Goal: Task Accomplishment & Management: Use online tool/utility

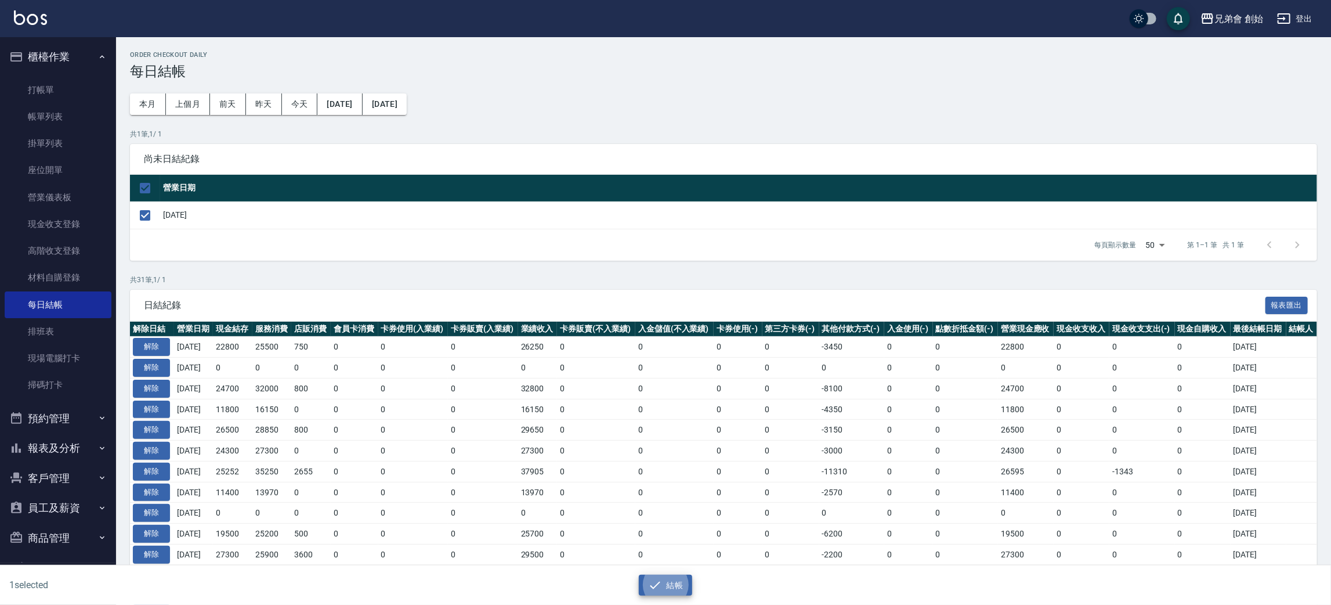
click at [104, 61] on button "櫃檯作業" at bounding box center [58, 57] width 107 height 30
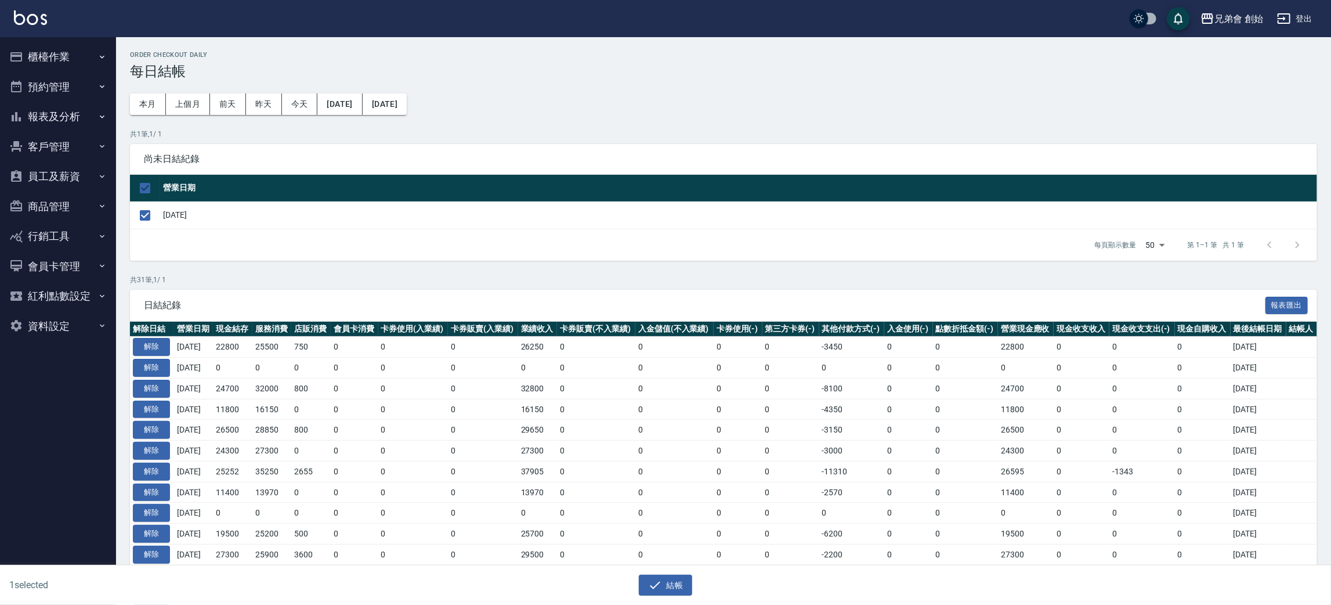
click at [96, 82] on button "預約管理" at bounding box center [58, 87] width 107 height 30
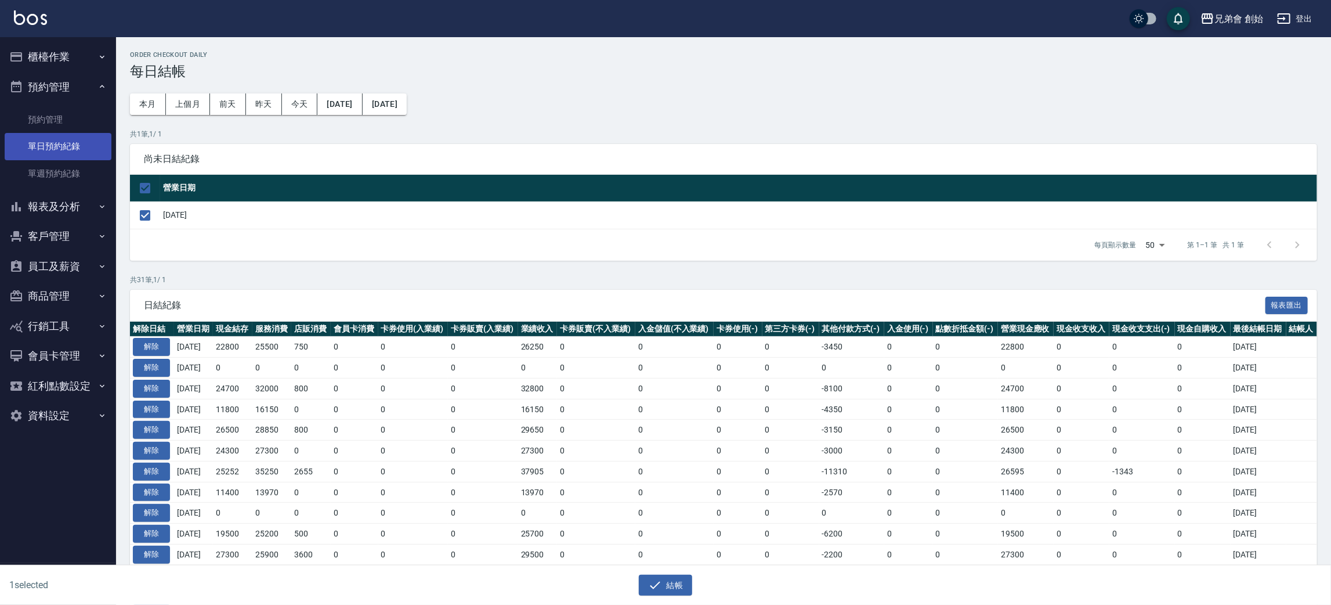
click at [97, 138] on link "單日預約紀錄" at bounding box center [58, 146] width 107 height 27
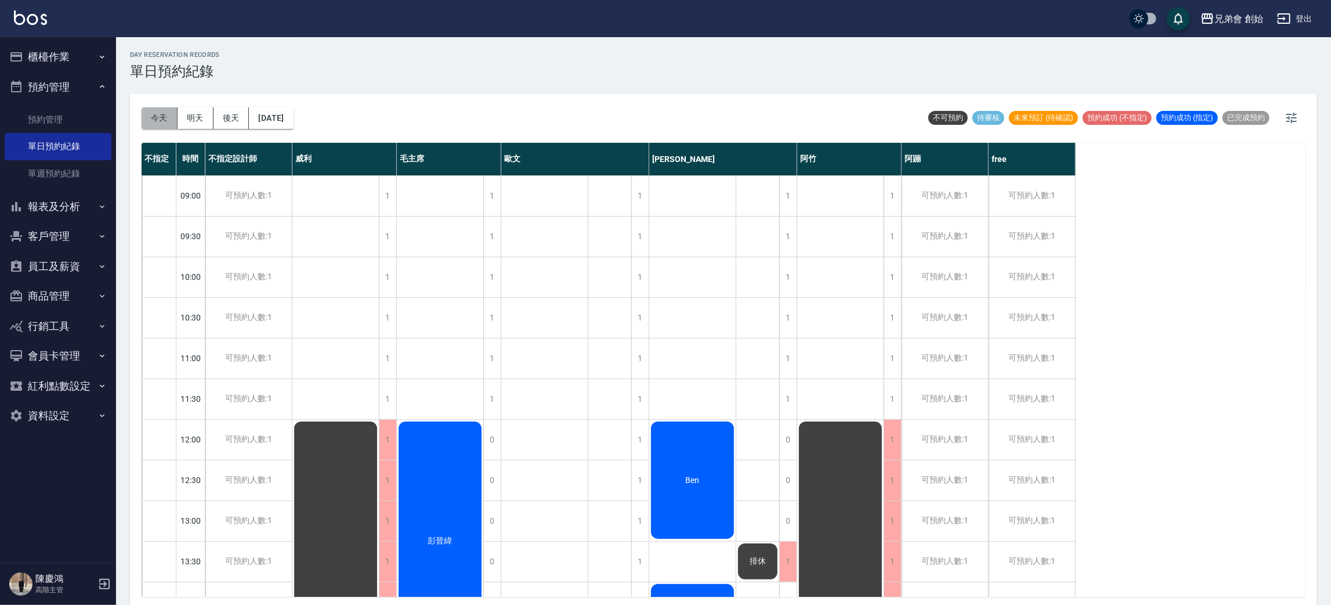
click at [148, 121] on button "今天" at bounding box center [160, 117] width 36 height 21
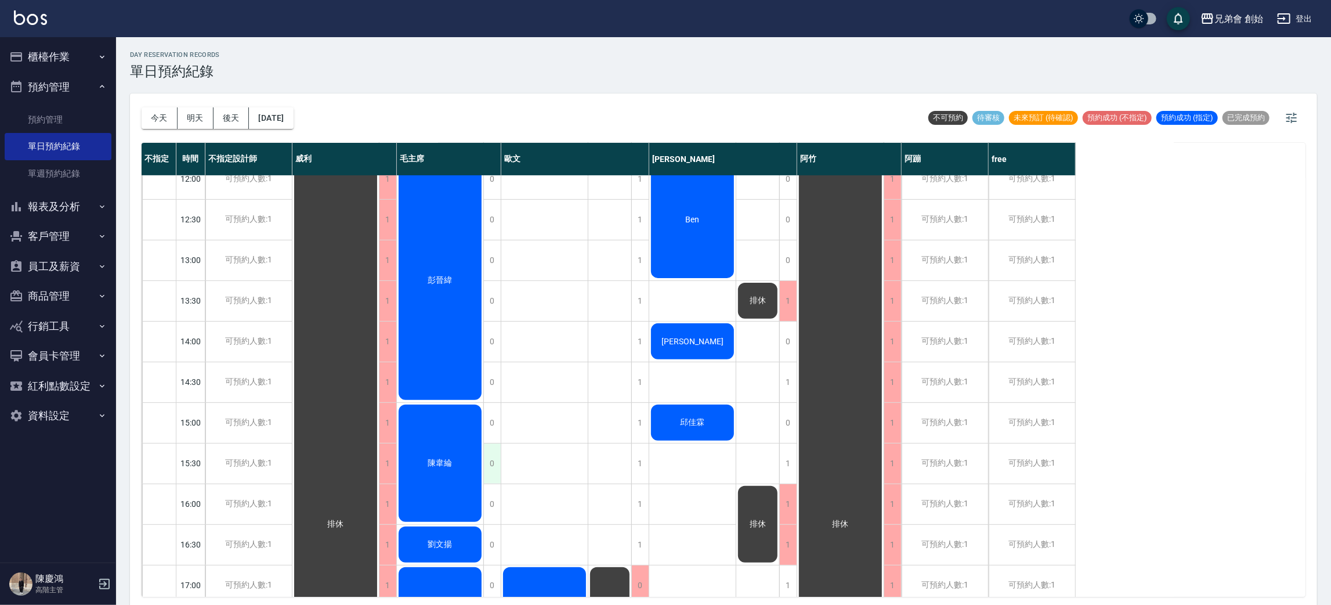
scroll to position [522, 0]
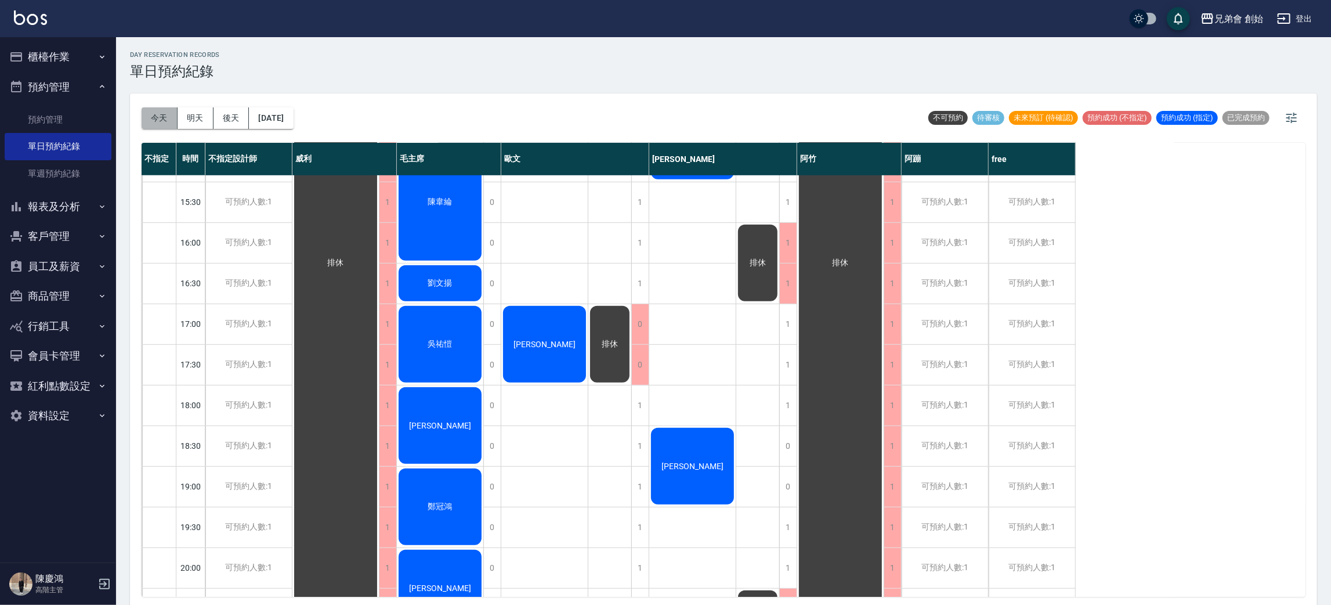
click at [172, 117] on button "今天" at bounding box center [160, 117] width 36 height 21
click at [201, 122] on button "明天" at bounding box center [196, 117] width 36 height 21
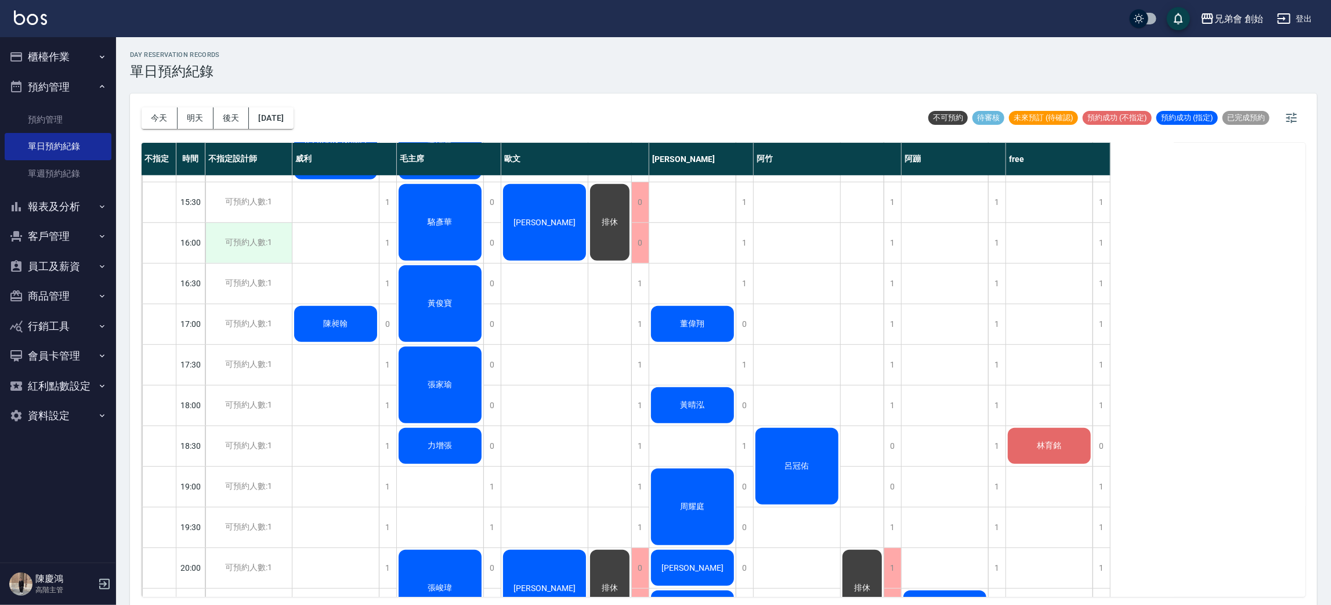
scroll to position [174, 0]
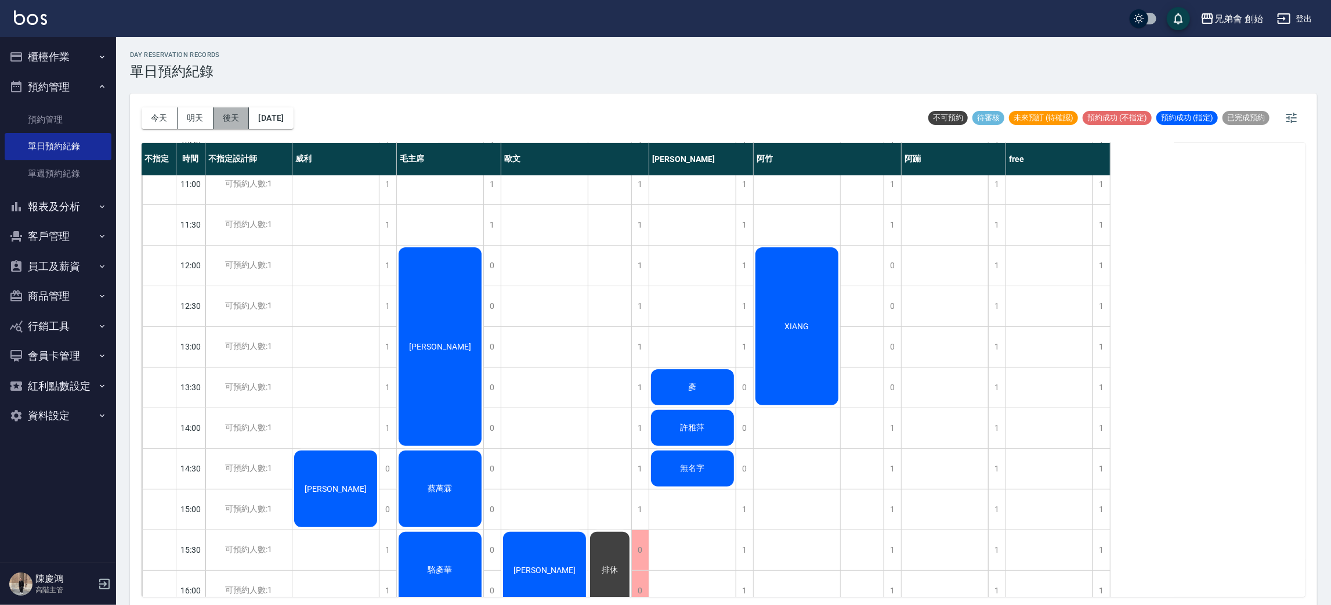
click at [240, 121] on button "後天" at bounding box center [232, 117] width 36 height 21
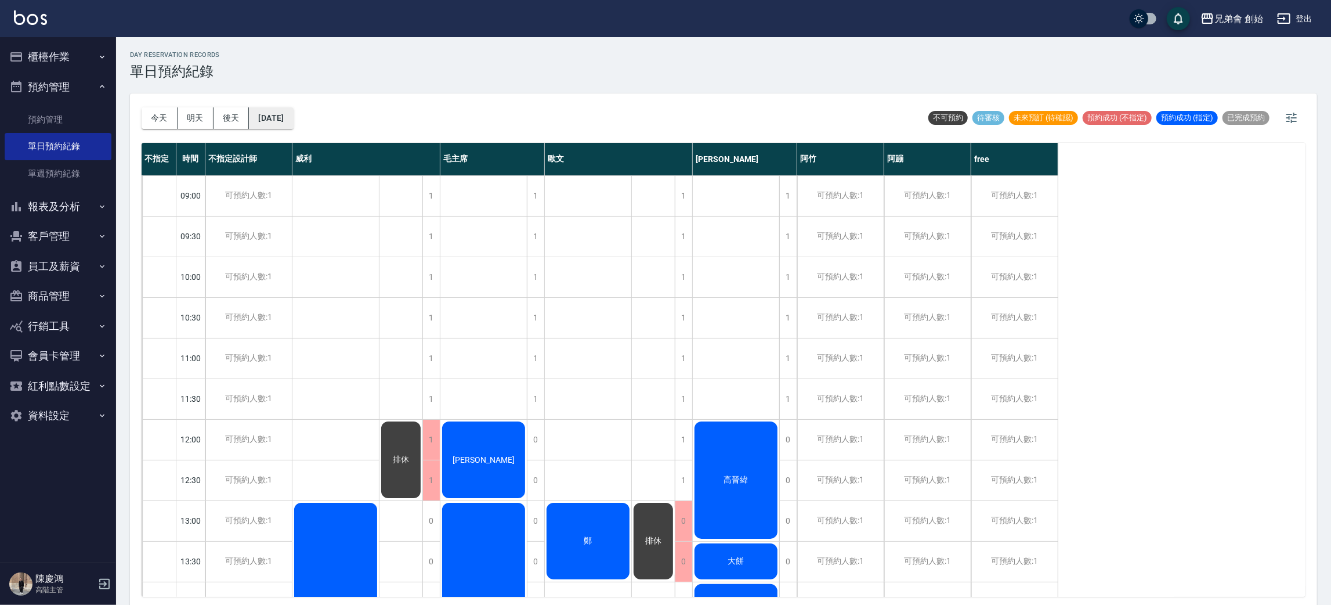
click at [269, 121] on button "2025/09/20" at bounding box center [271, 117] width 44 height 21
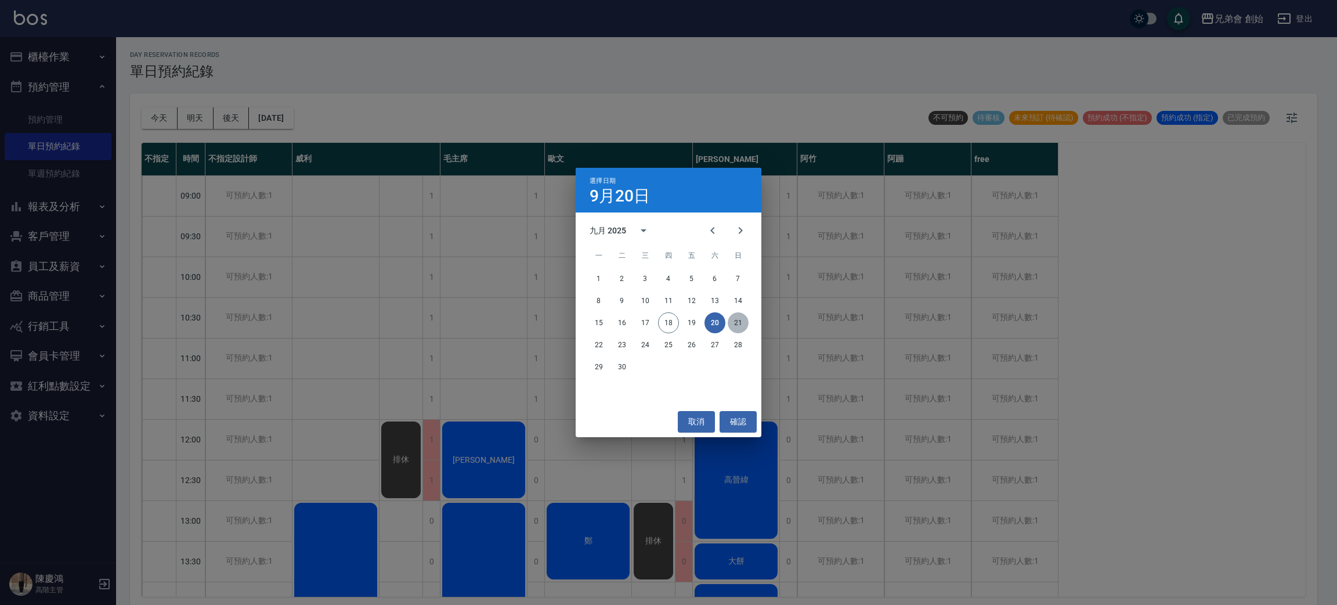
click at [730, 322] on button "21" at bounding box center [738, 322] width 21 height 21
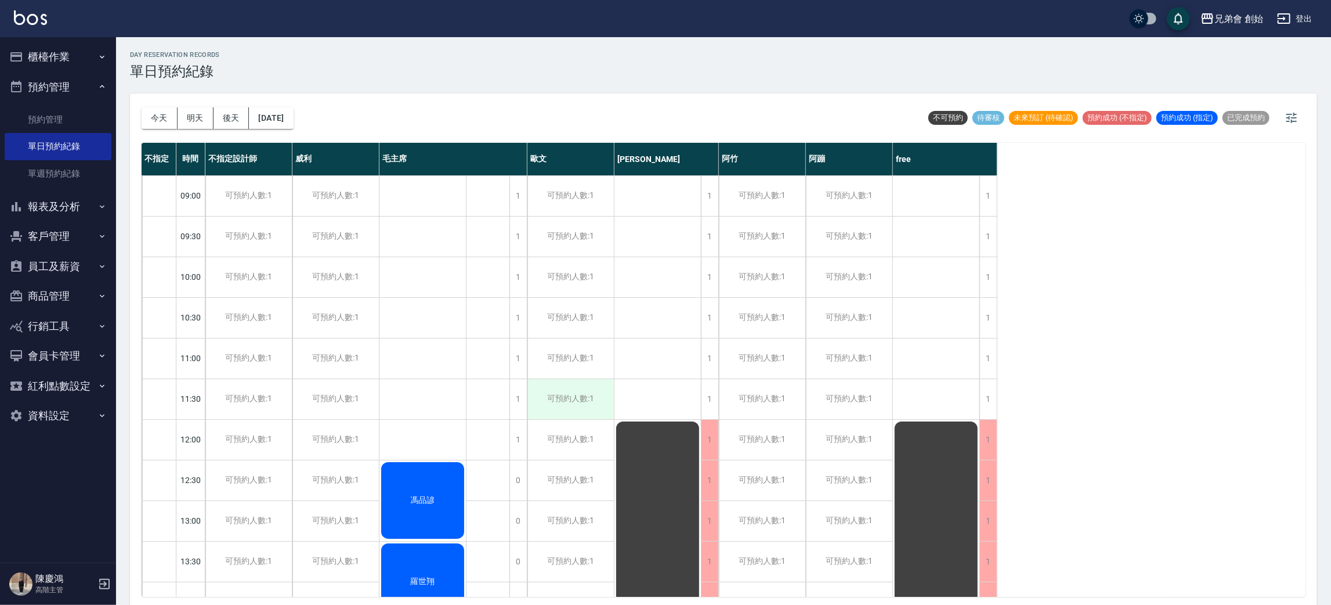
scroll to position [261, 0]
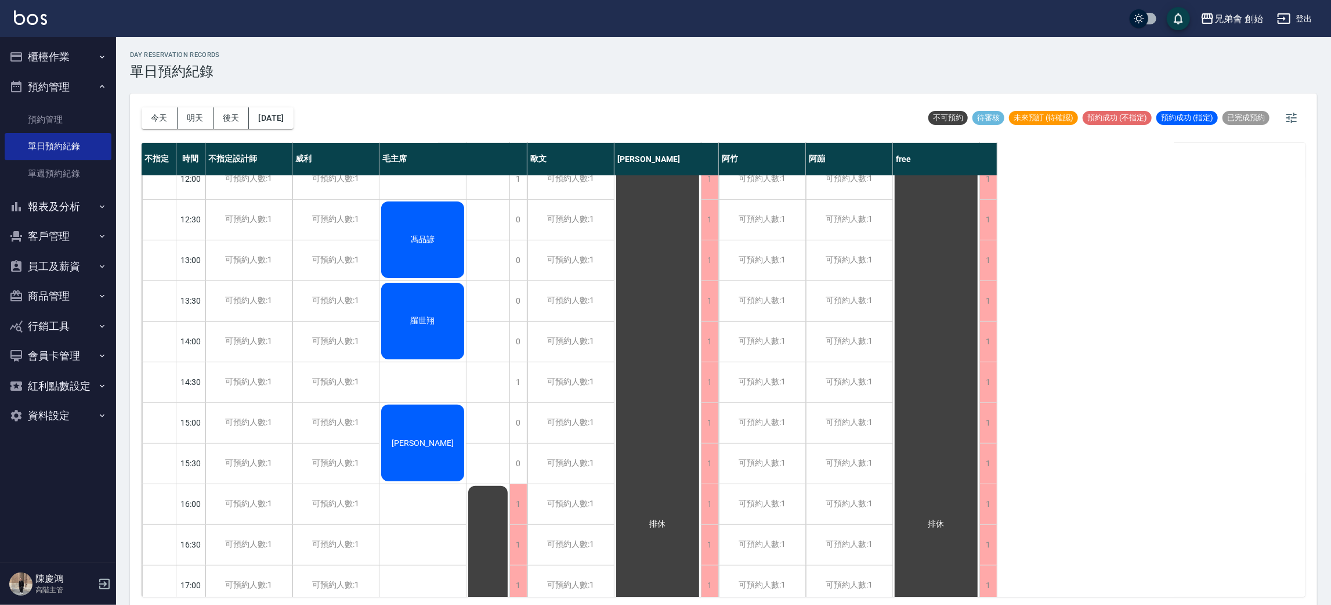
click at [294, 100] on div "今天 明天 後天 2025/09/21" at bounding box center [218, 117] width 152 height 49
click at [293, 121] on button "2025/09/21" at bounding box center [271, 117] width 44 height 21
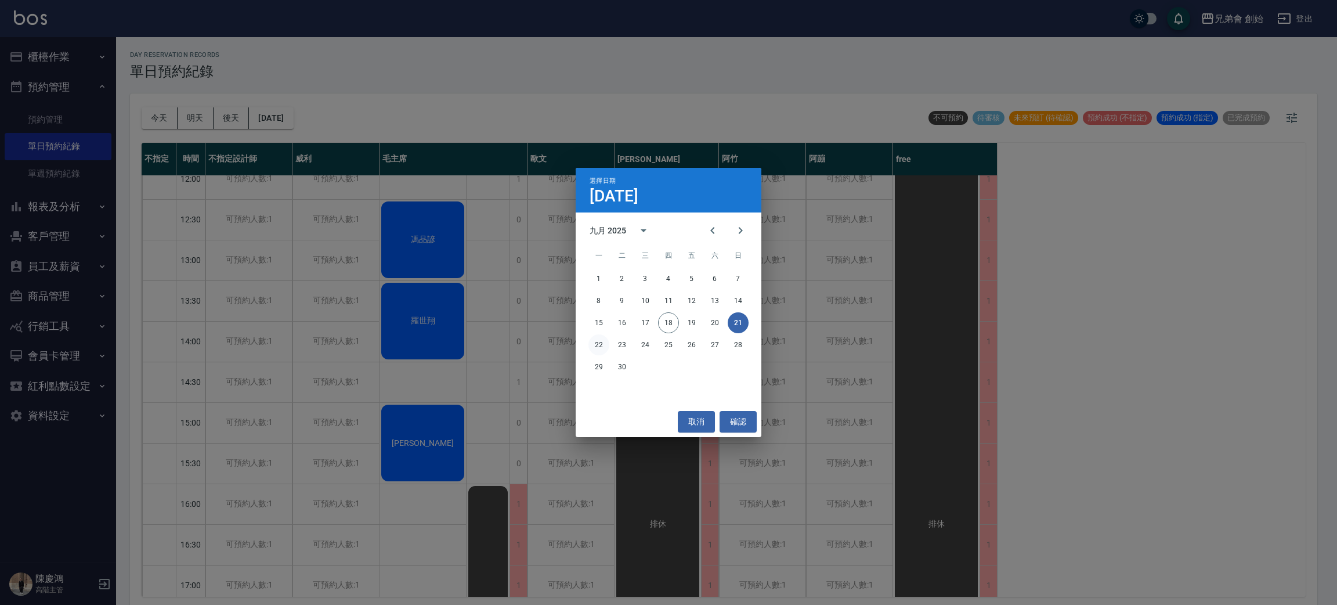
click at [592, 340] on button "22" at bounding box center [598, 344] width 21 height 21
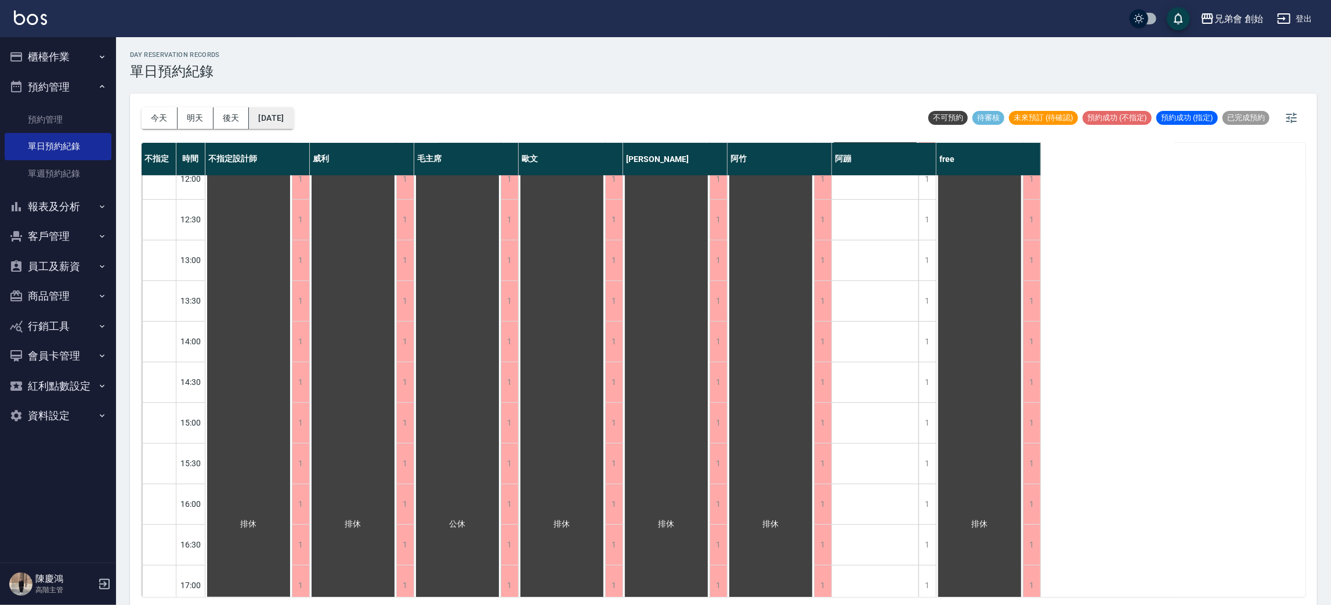
click at [264, 117] on button "2025/09/22" at bounding box center [271, 117] width 44 height 21
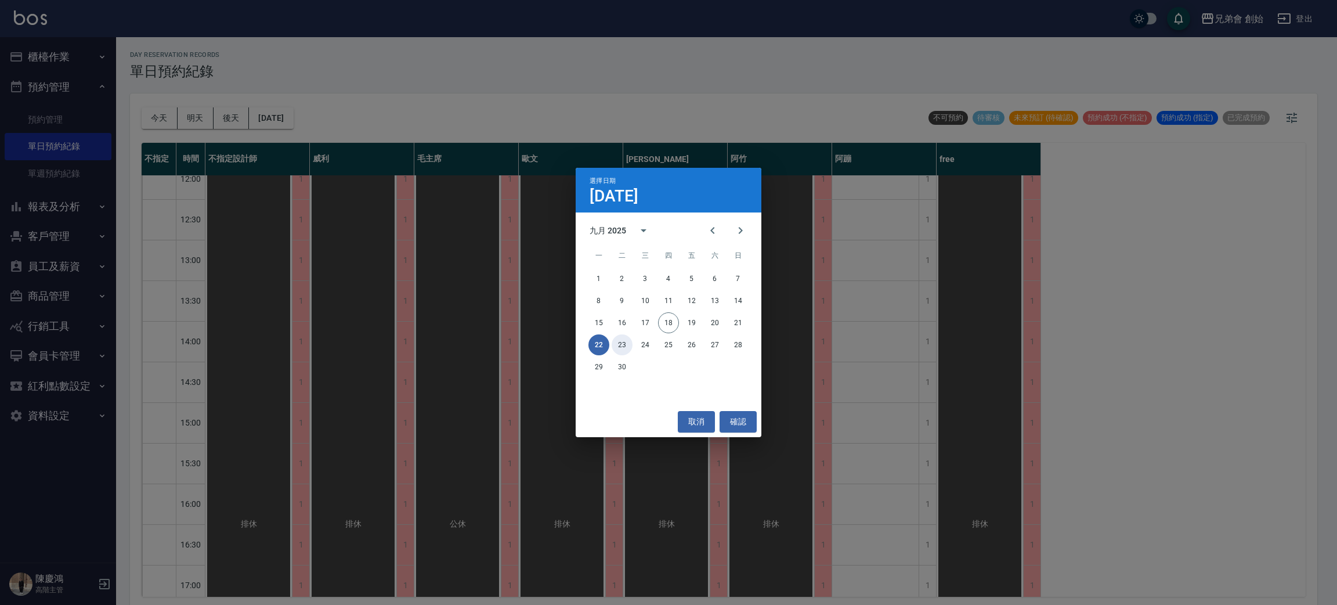
drag, startPoint x: 618, startPoint y: 347, endPoint x: 612, endPoint y: 346, distance: 6.4
click at [614, 347] on button "23" at bounding box center [622, 344] width 21 height 21
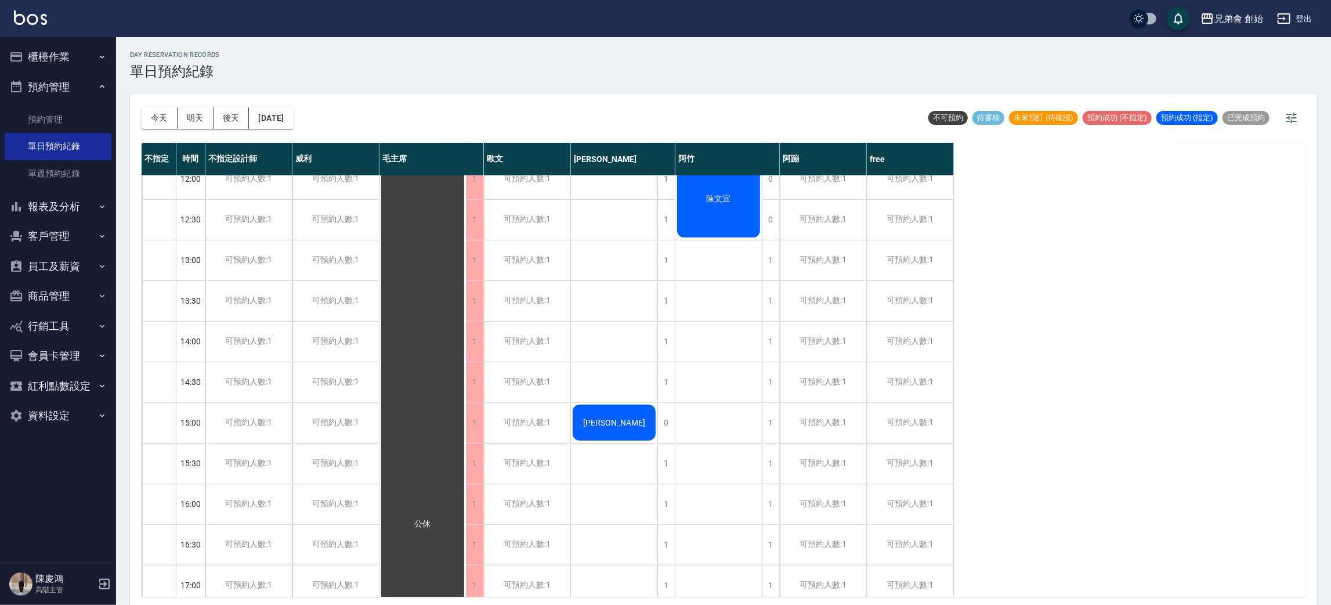
click at [284, 106] on div "今天 明天 後天 2025/09/23" at bounding box center [218, 117] width 152 height 49
click at [293, 110] on button "2025/09/23" at bounding box center [271, 117] width 44 height 21
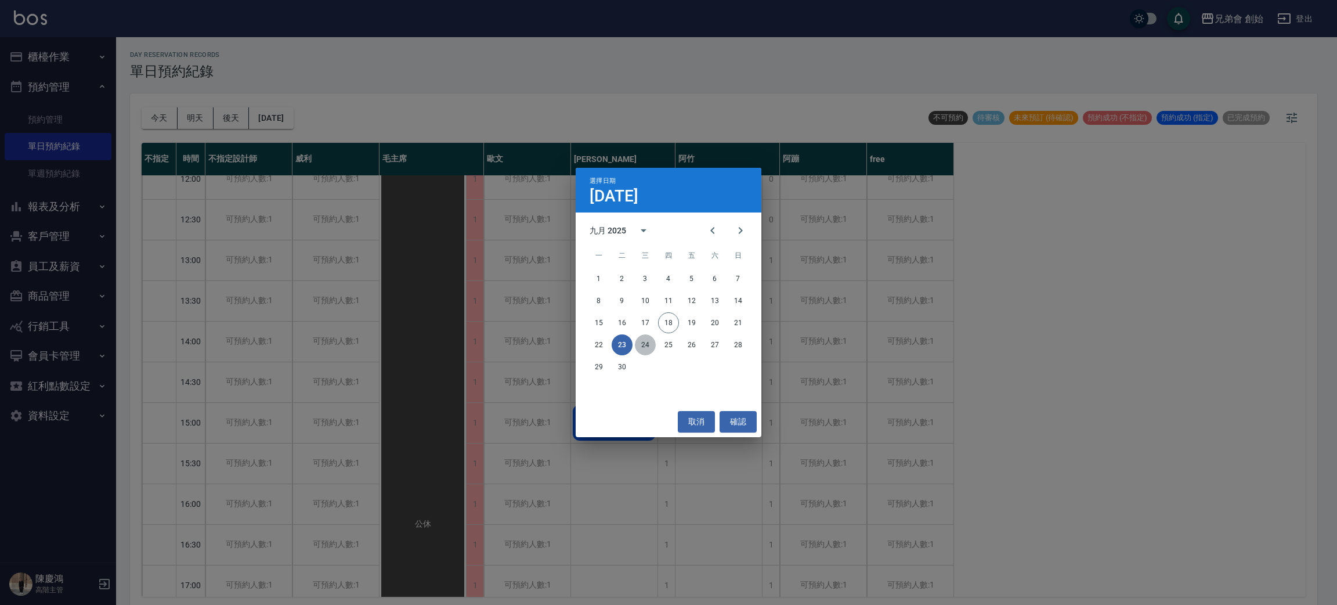
click at [635, 345] on button "24" at bounding box center [645, 344] width 21 height 21
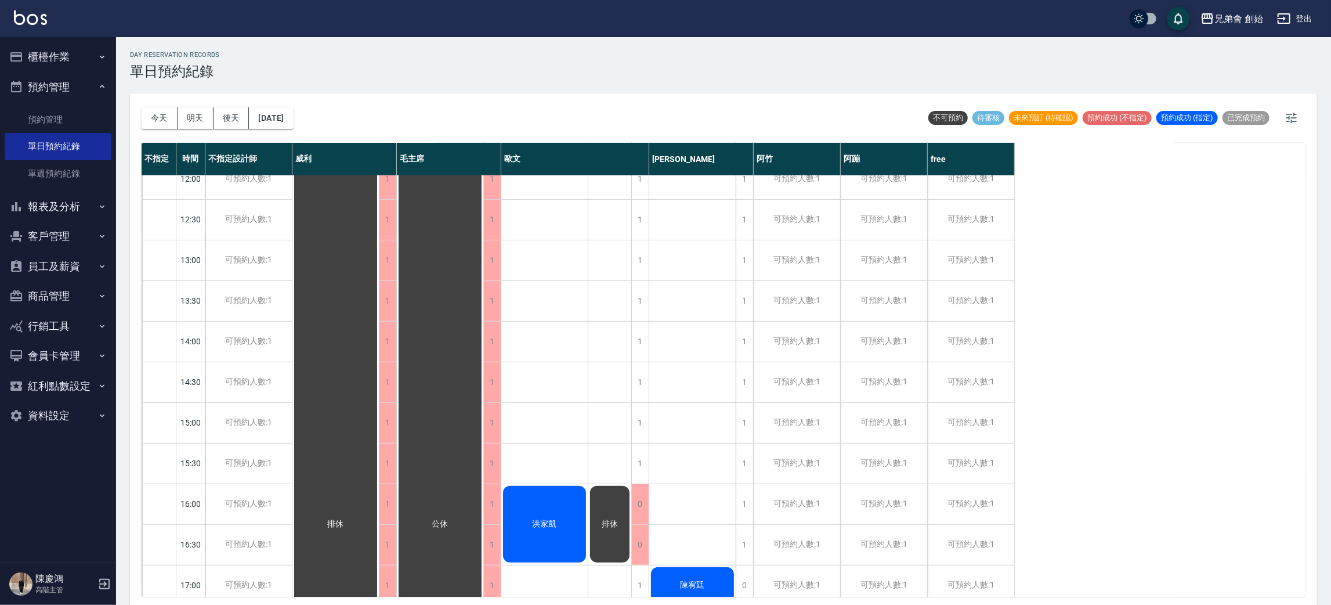
click at [294, 106] on div "今天 明天 後天 2025/09/24" at bounding box center [218, 117] width 152 height 49
click at [274, 111] on button "2025/09/24" at bounding box center [271, 117] width 44 height 21
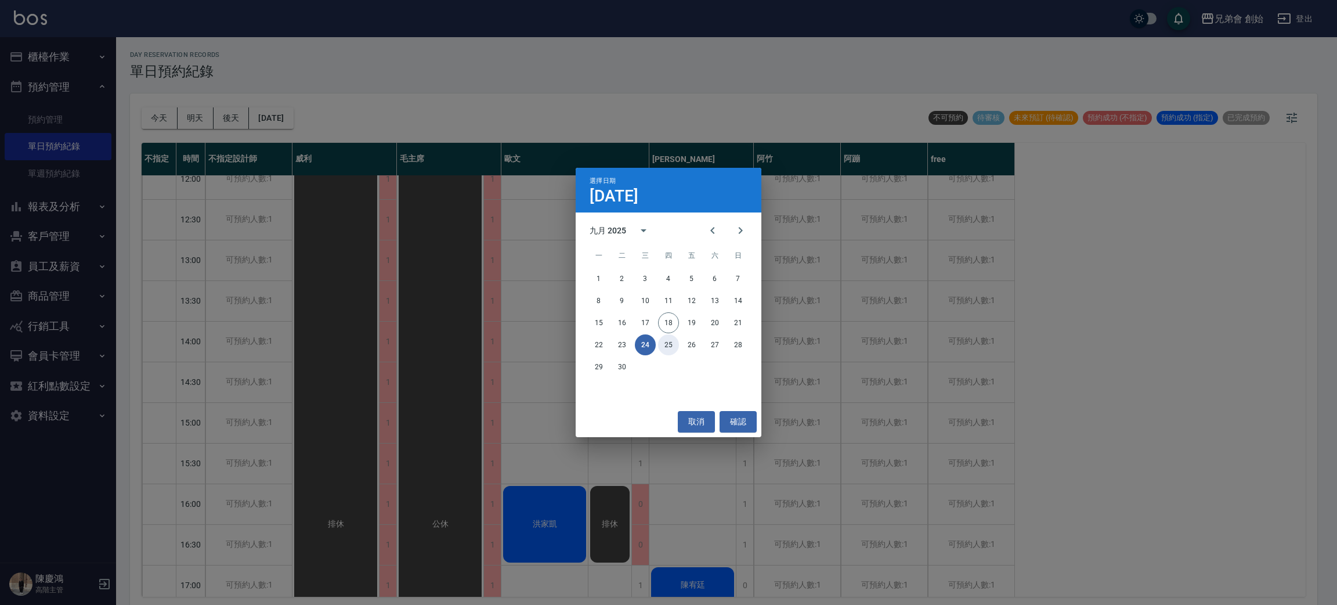
click at [670, 337] on button "25" at bounding box center [668, 344] width 21 height 21
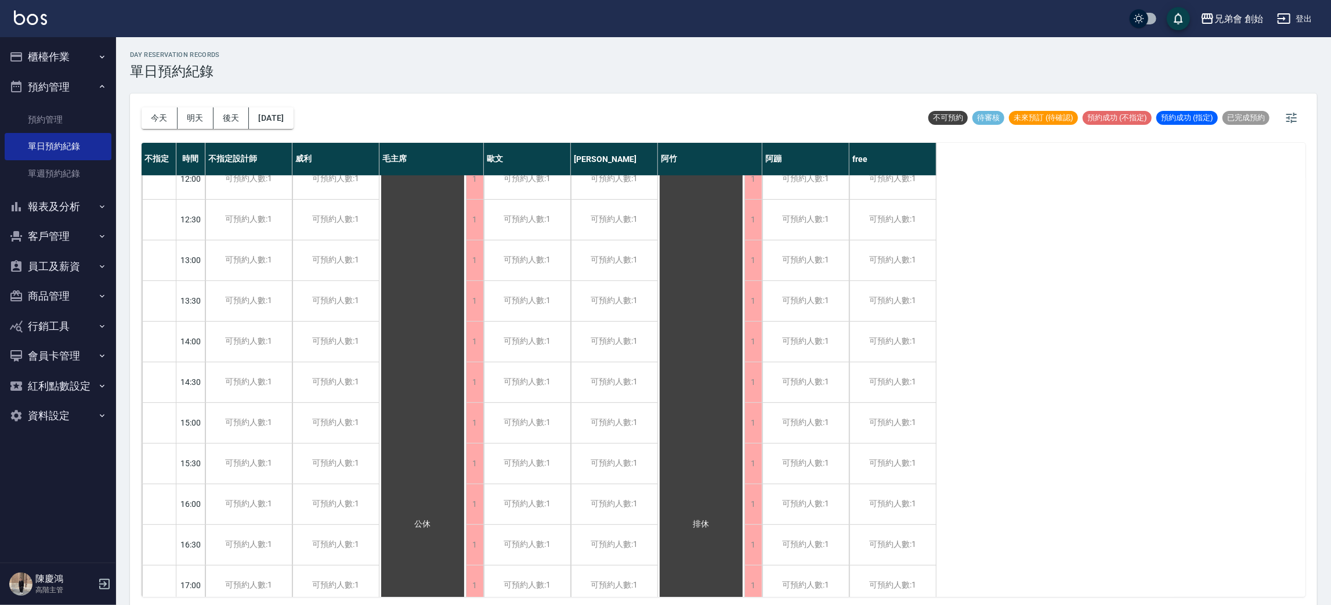
click at [294, 131] on div "今天 明天 後天 2025/09/25" at bounding box center [218, 117] width 152 height 49
click at [293, 125] on button "2025/09/25" at bounding box center [271, 117] width 44 height 21
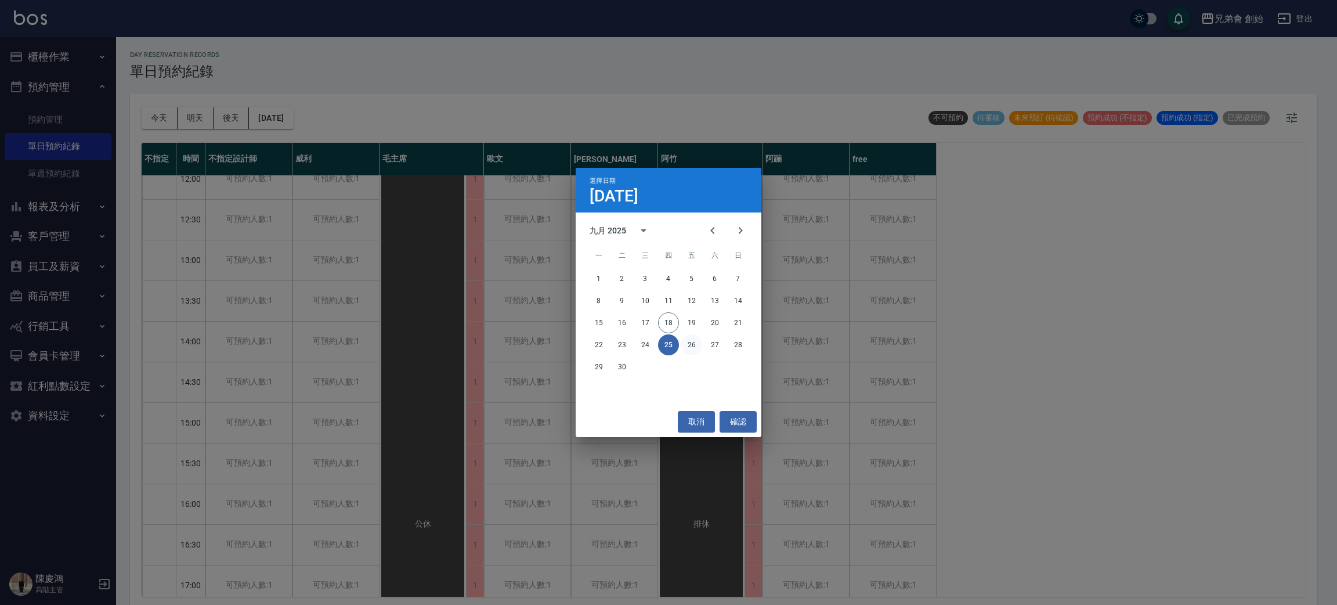
click at [697, 345] on button "26" at bounding box center [691, 344] width 21 height 21
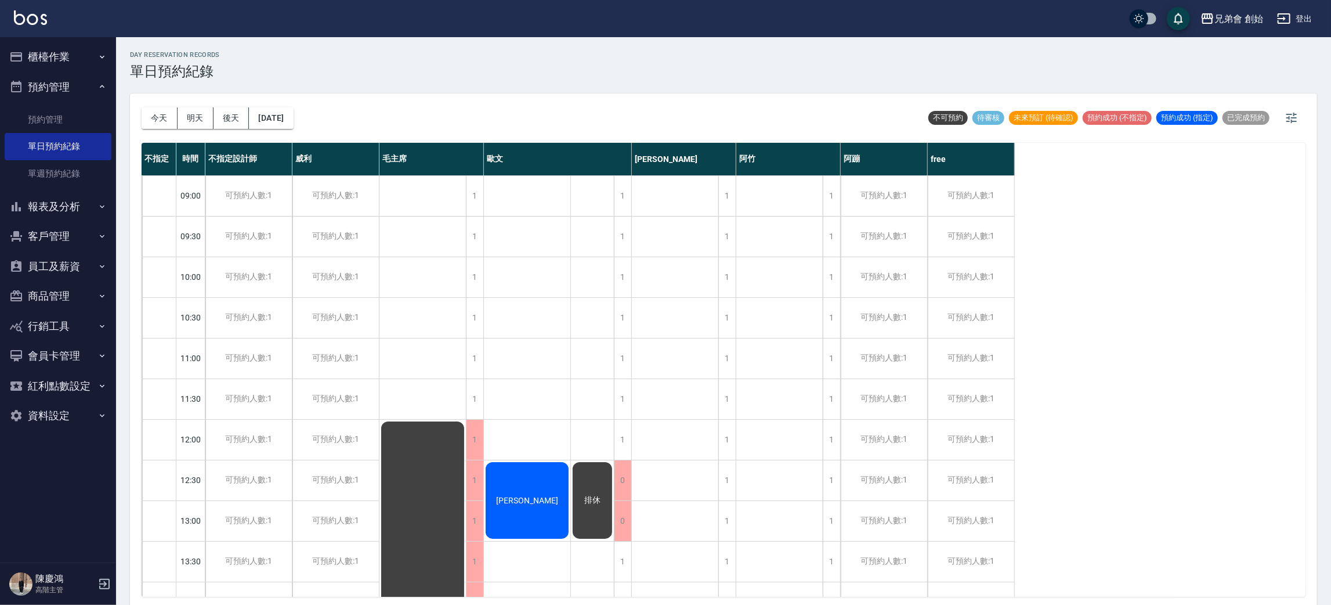
scroll to position [522, 0]
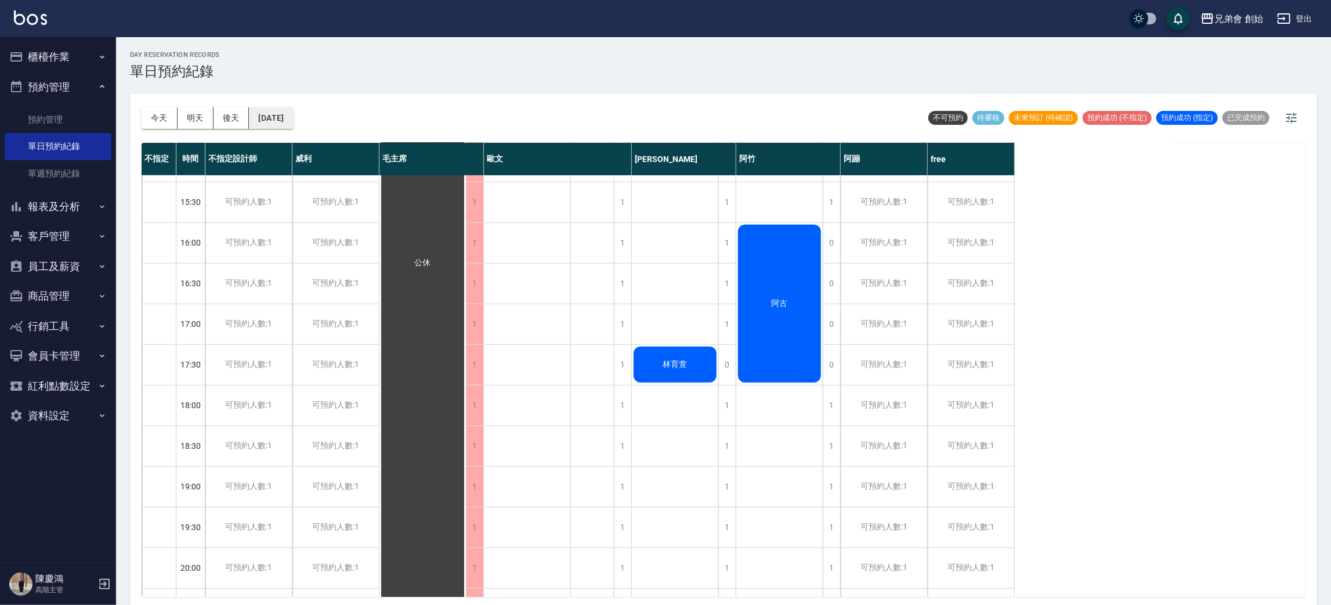
click at [292, 110] on button "2025/09/26" at bounding box center [271, 117] width 44 height 21
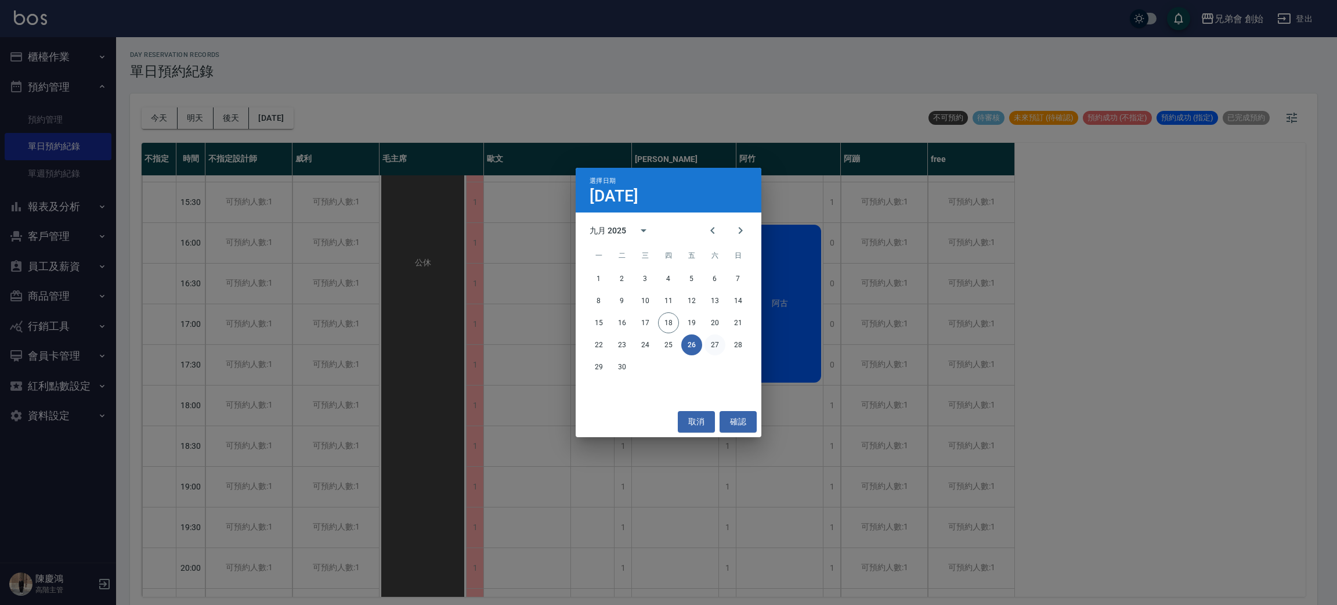
click at [719, 343] on button "27" at bounding box center [714, 344] width 21 height 21
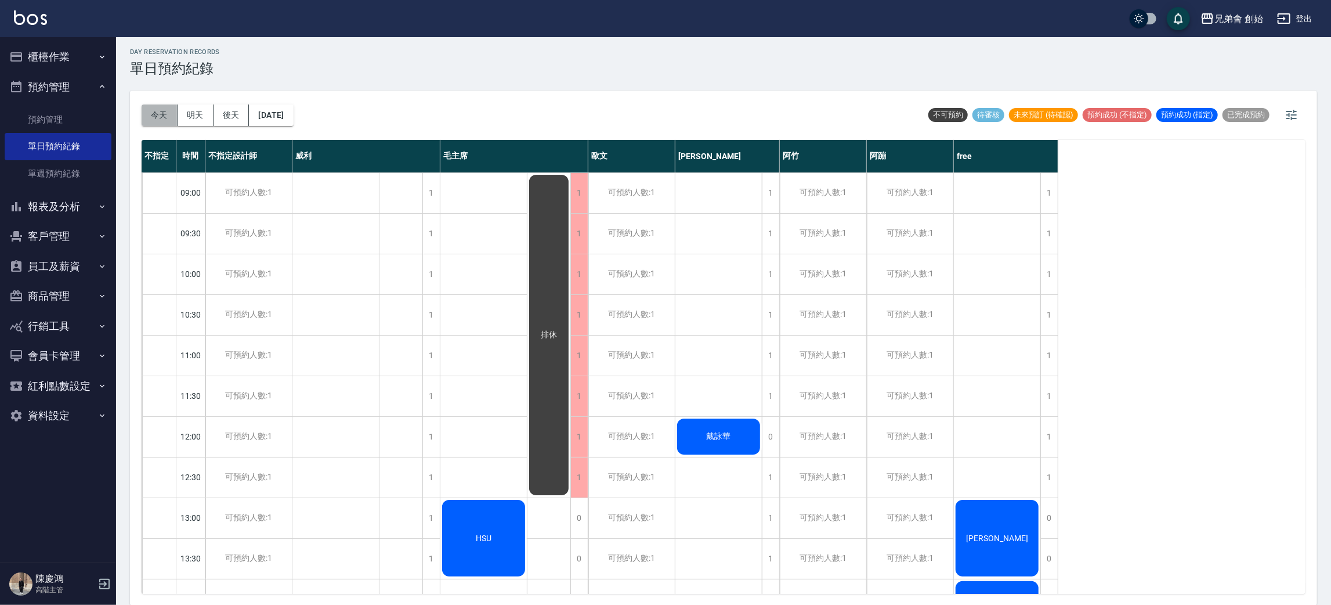
click at [160, 121] on button "今天" at bounding box center [160, 114] width 36 height 21
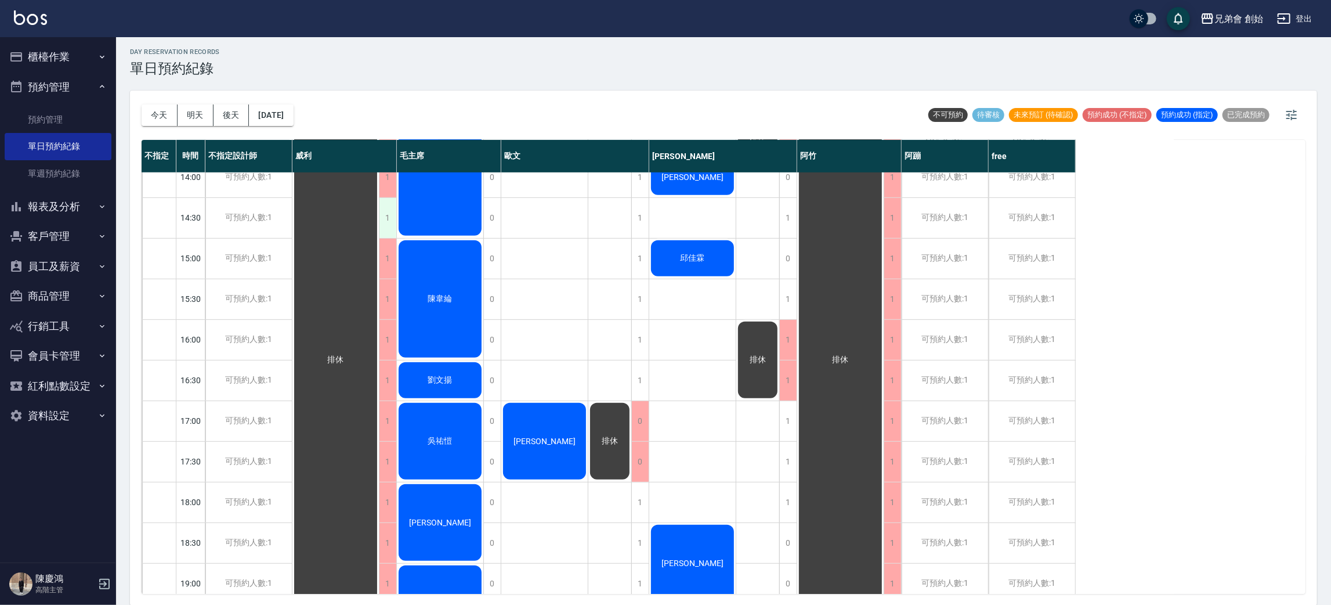
scroll to position [248, 0]
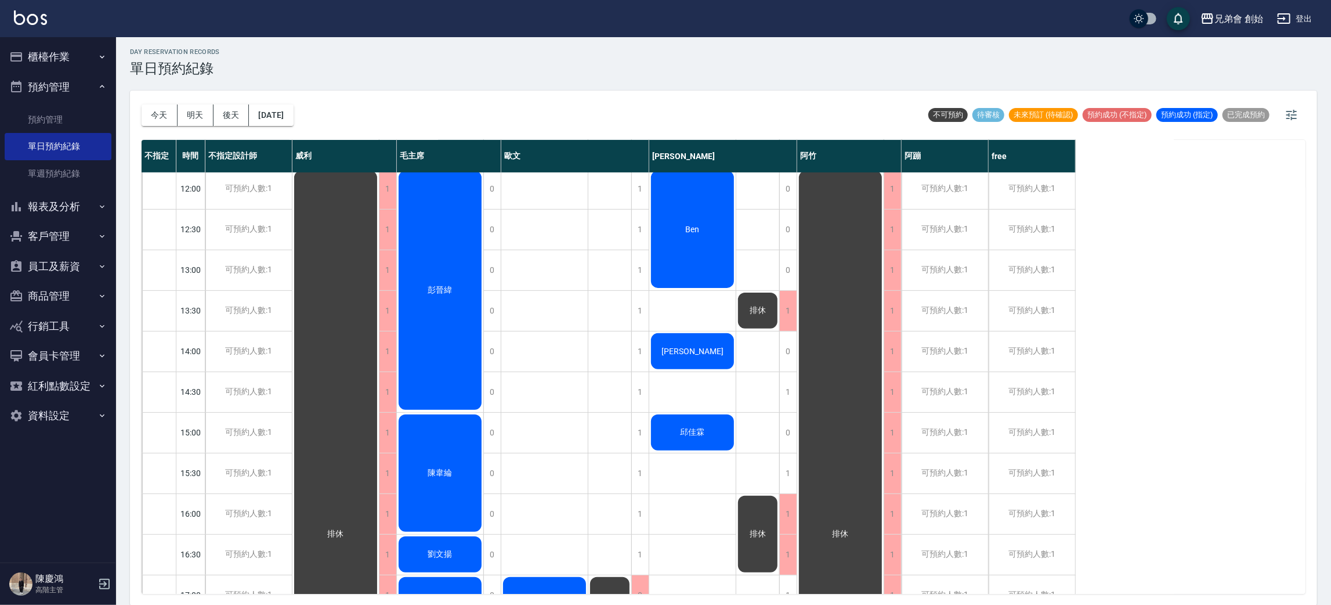
click at [445, 318] on div "彭晉緯" at bounding box center [440, 290] width 86 height 243
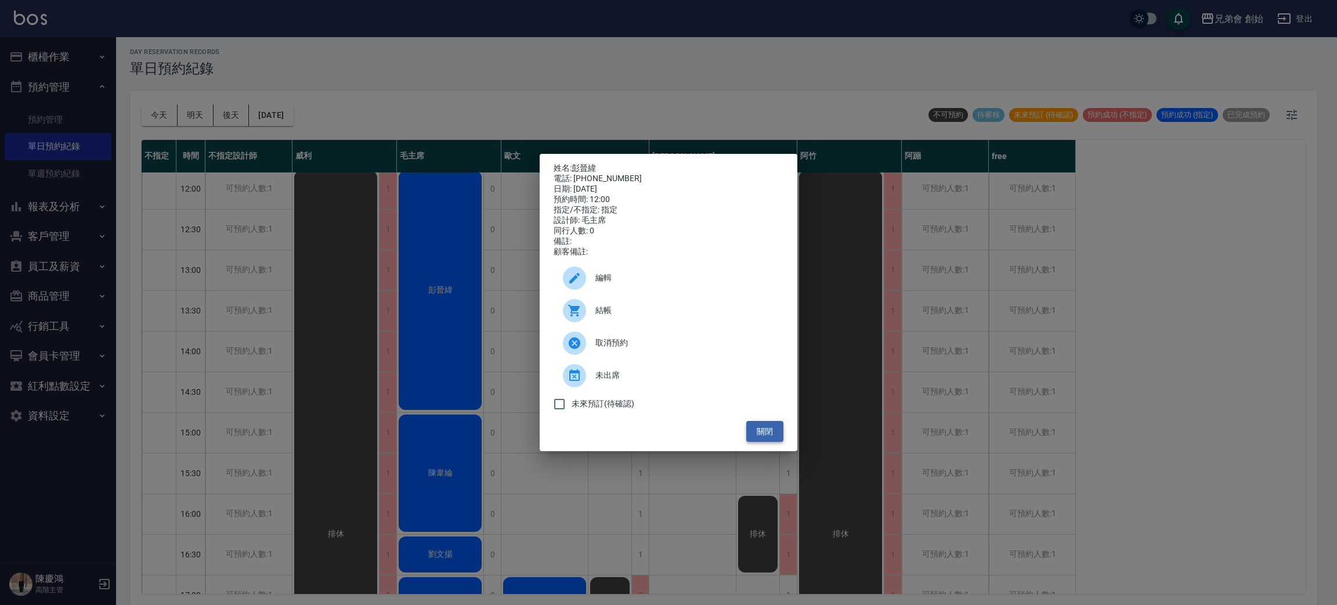
click at [772, 440] on button "關閉" at bounding box center [764, 431] width 37 height 21
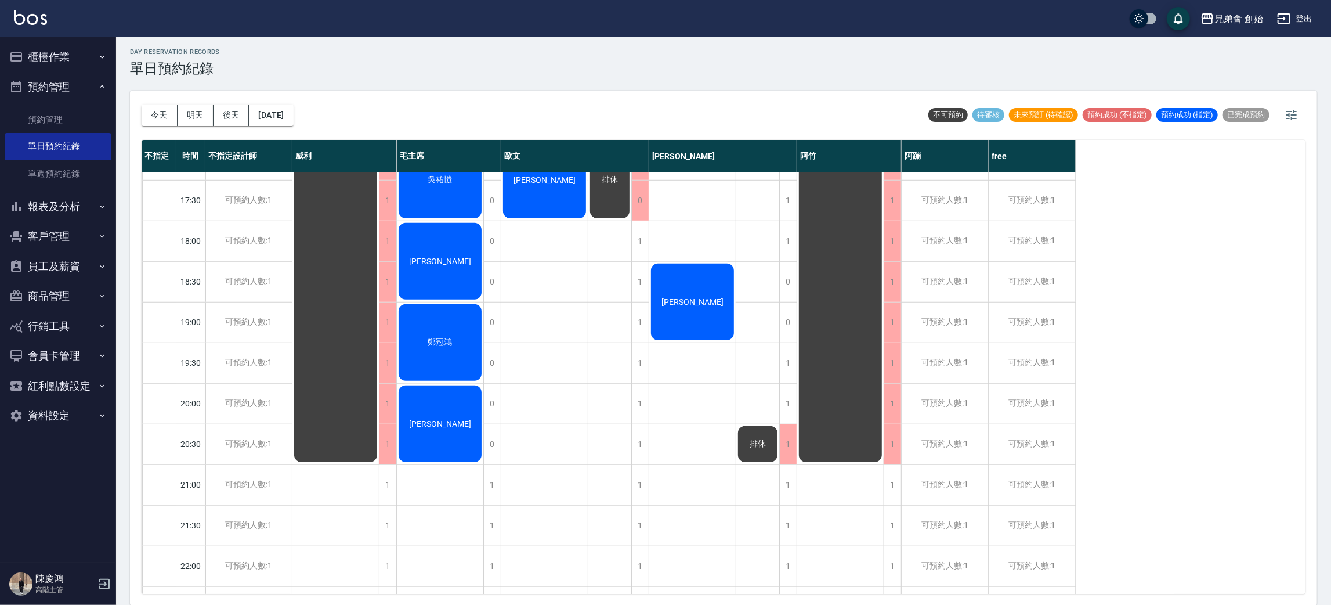
scroll to position [683, 0]
drag, startPoint x: 133, startPoint y: 419, endPoint x: 133, endPoint y: 493, distance: 73.7
click at [127, 455] on div "day Reservation records 單日預約紀錄 今天 明天 後天 2025/09/18 不可預約 待審核 未來預訂 (待確認) 預約成功 (不指…" at bounding box center [723, 319] width 1215 height 571
click at [147, 120] on button "今天" at bounding box center [160, 114] width 36 height 21
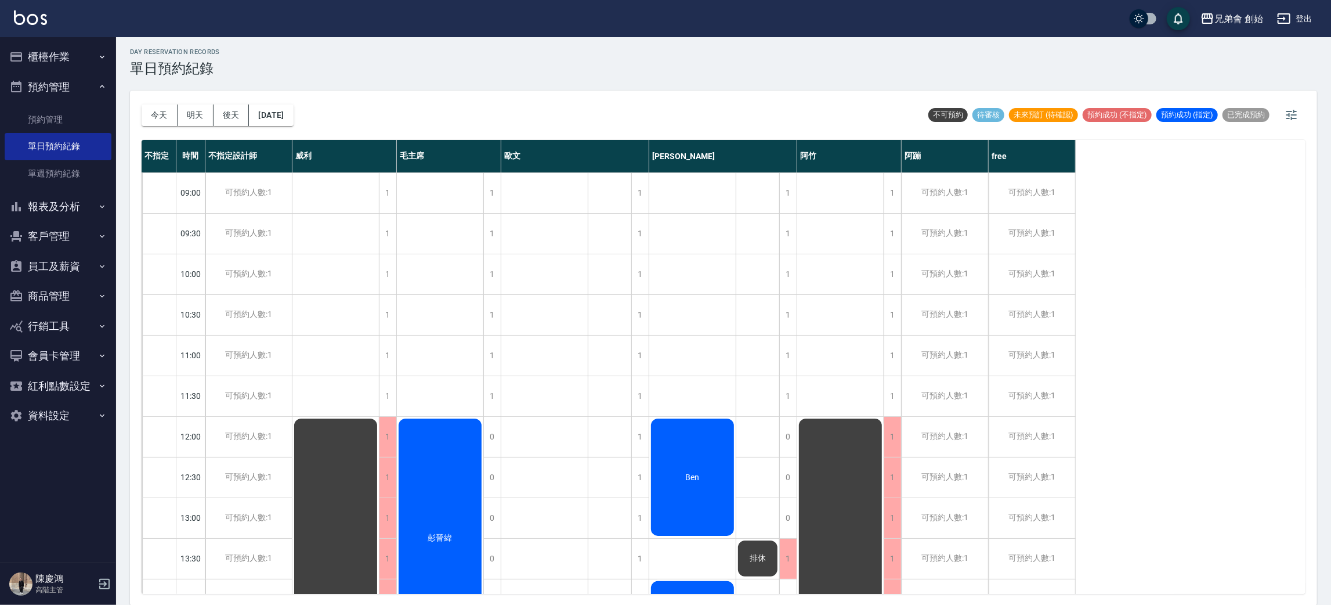
scroll to position [0, 0]
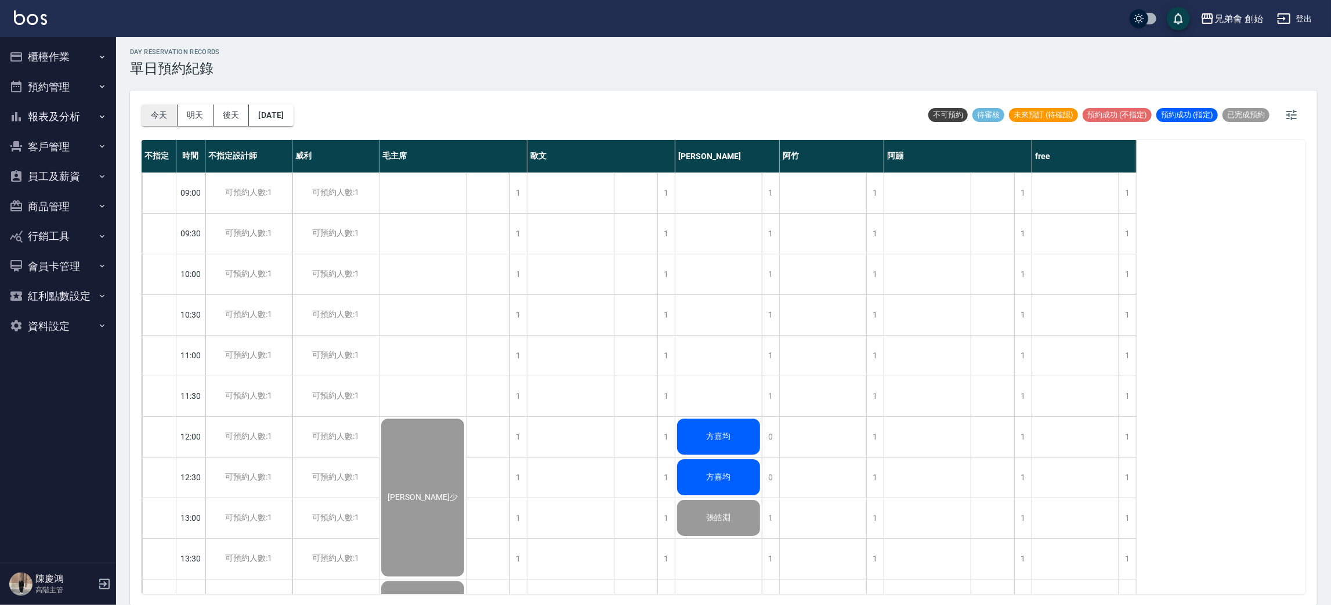
scroll to position [609, 0]
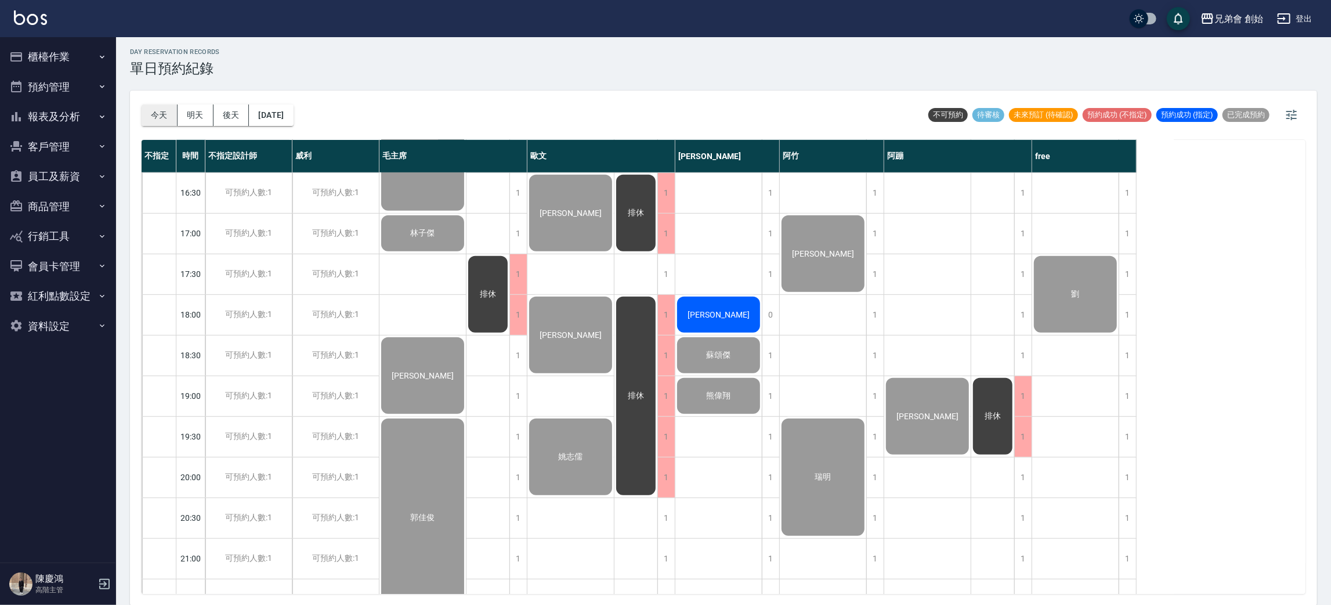
click at [173, 114] on button "今天" at bounding box center [160, 114] width 36 height 21
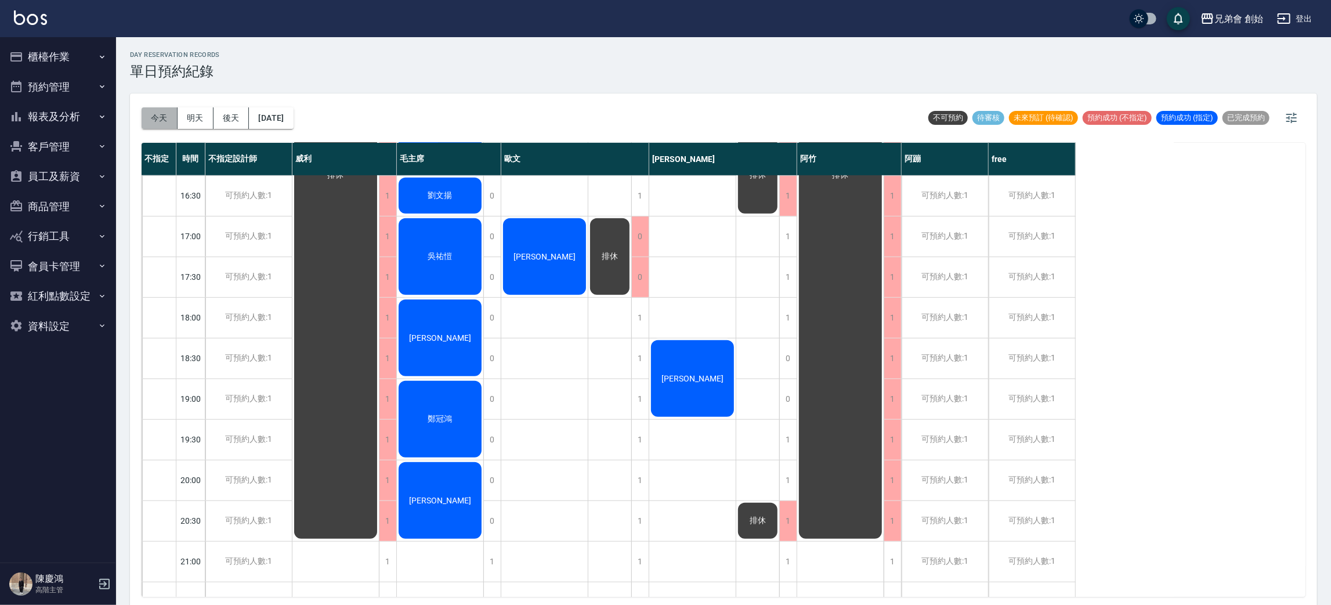
click at [169, 117] on button "今天" at bounding box center [160, 117] width 36 height 21
click at [190, 113] on button "明天" at bounding box center [196, 117] width 36 height 21
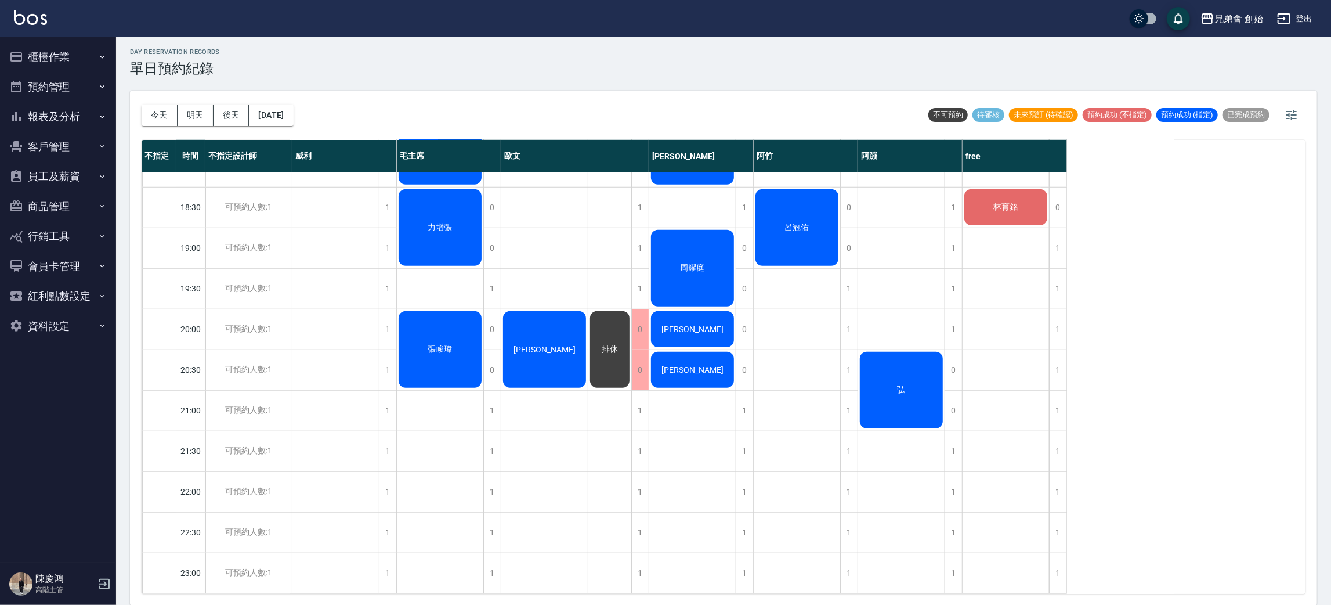
scroll to position [335, 0]
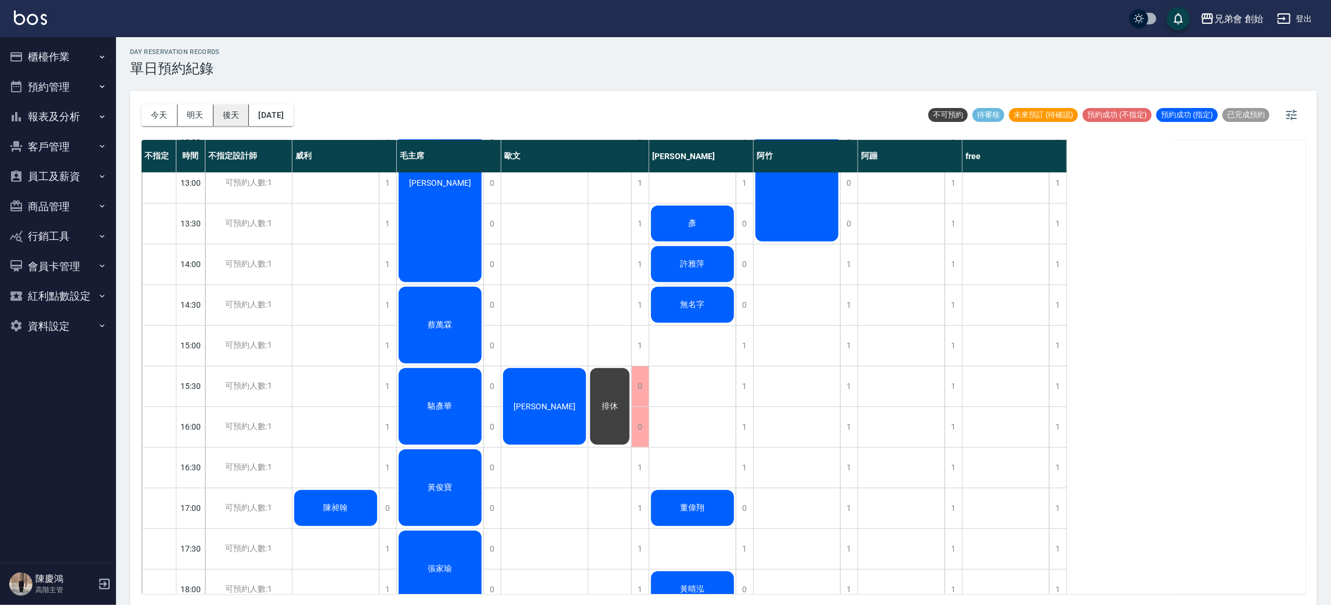
click at [223, 109] on button "後天" at bounding box center [232, 114] width 36 height 21
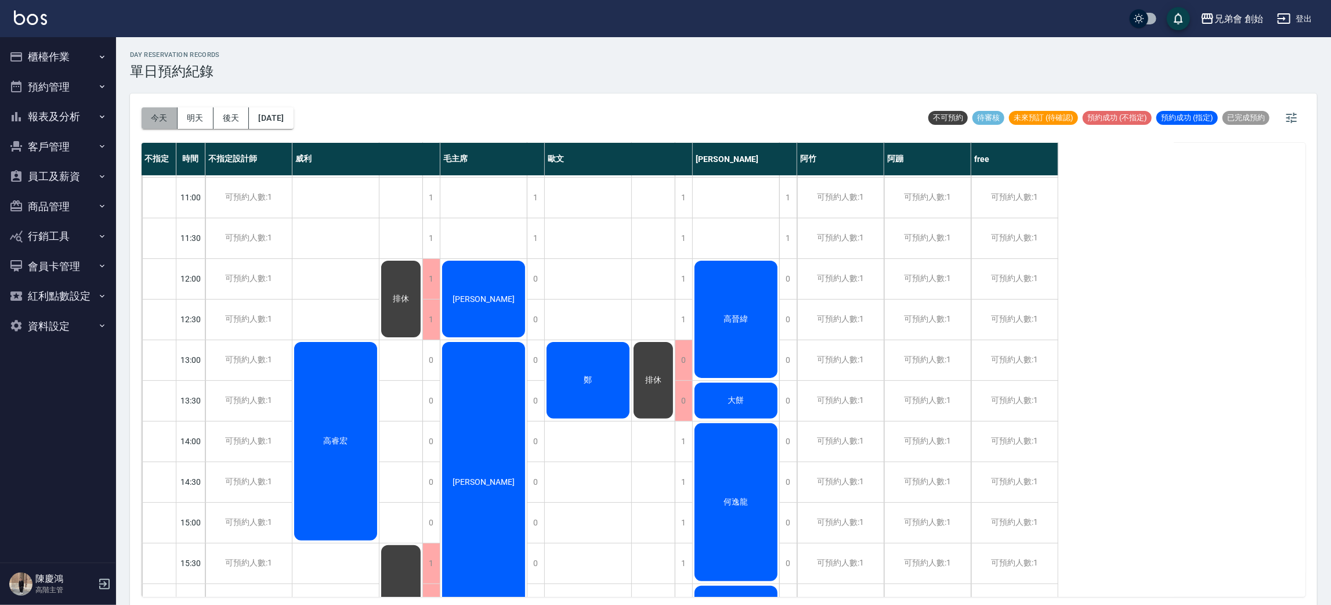
click at [146, 120] on button "今天" at bounding box center [160, 117] width 36 height 21
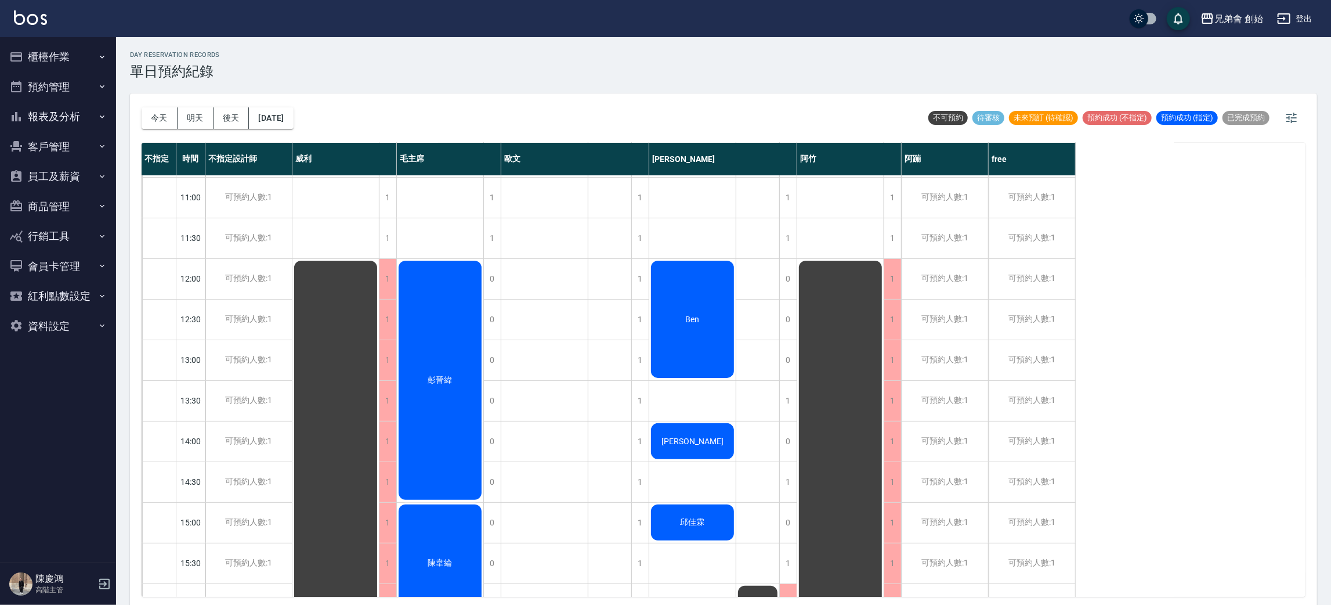
click at [172, 99] on div "今天 明天 後天 2025/09/18" at bounding box center [218, 117] width 152 height 49
click at [158, 125] on button "今天" at bounding box center [160, 117] width 36 height 21
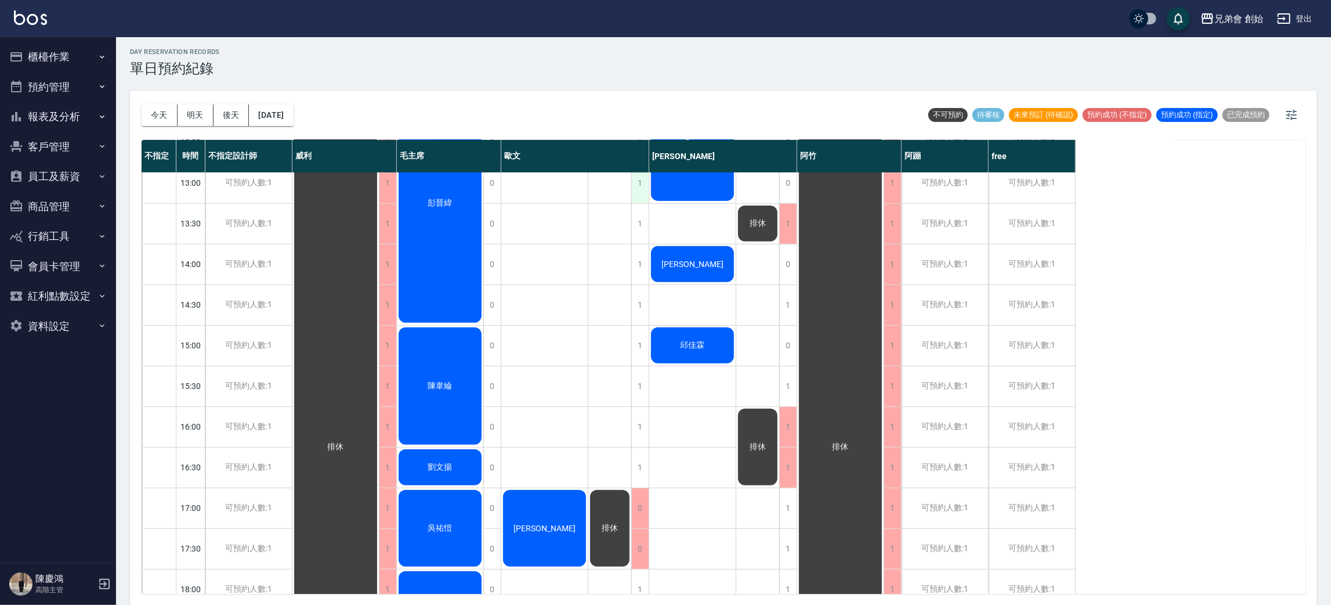
scroll to position [161, 0]
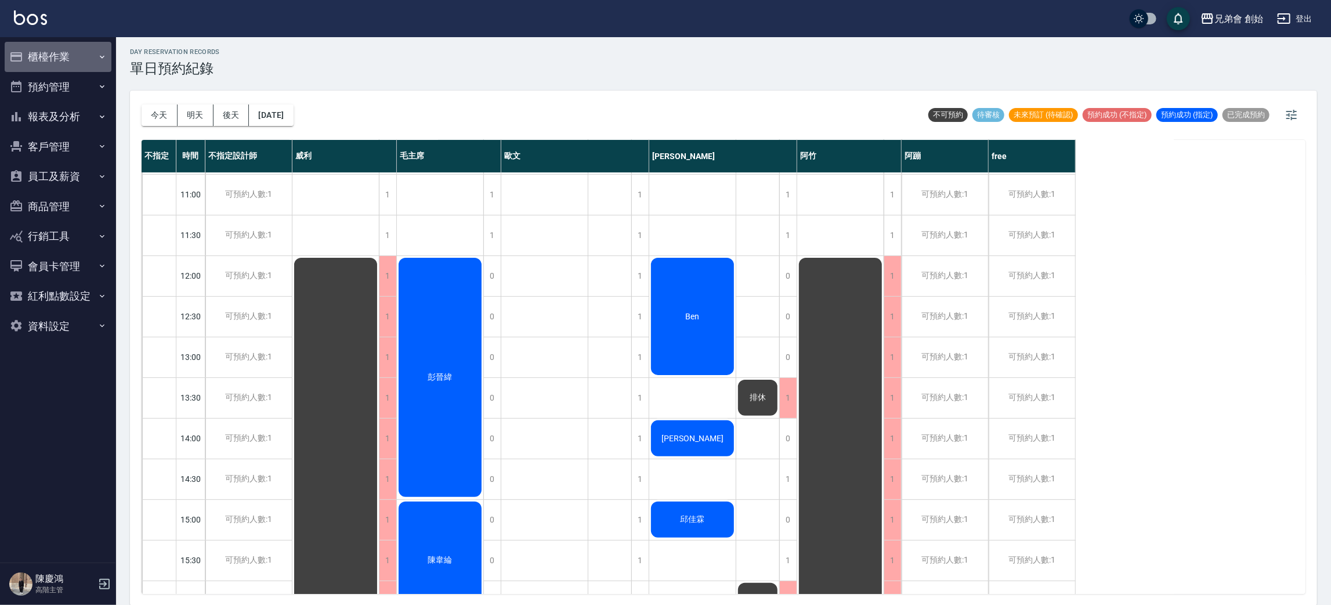
click at [73, 55] on button "櫃檯作業" at bounding box center [58, 57] width 107 height 30
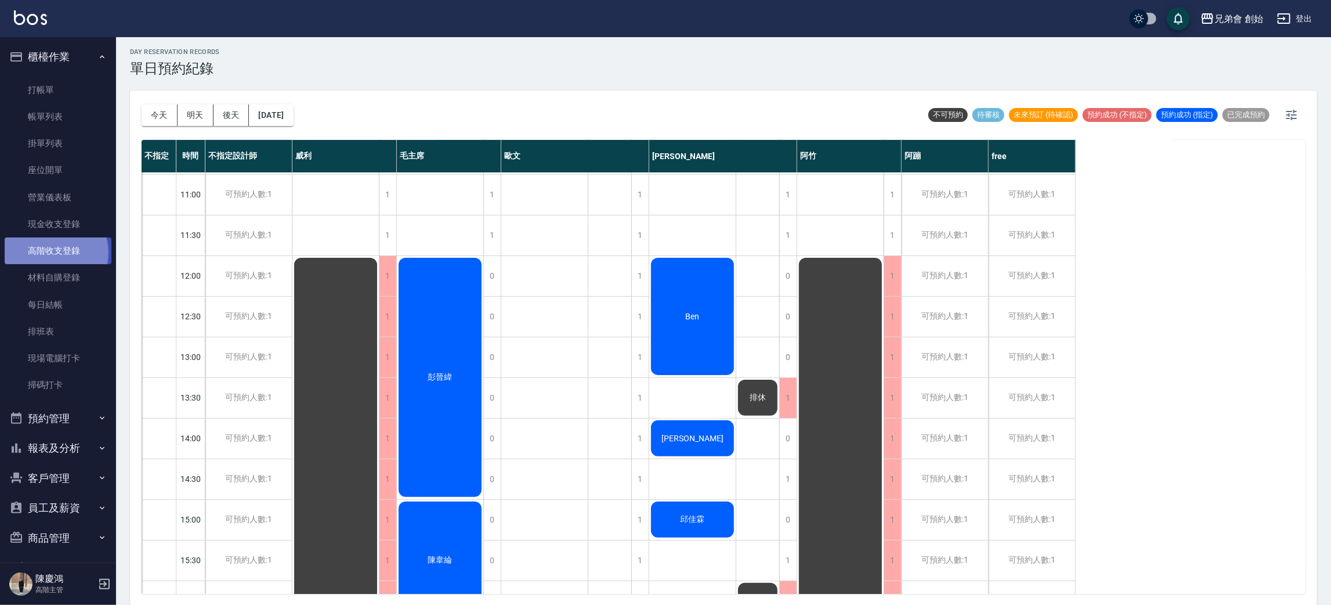
click at [51, 252] on link "高階收支登錄" at bounding box center [58, 250] width 107 height 27
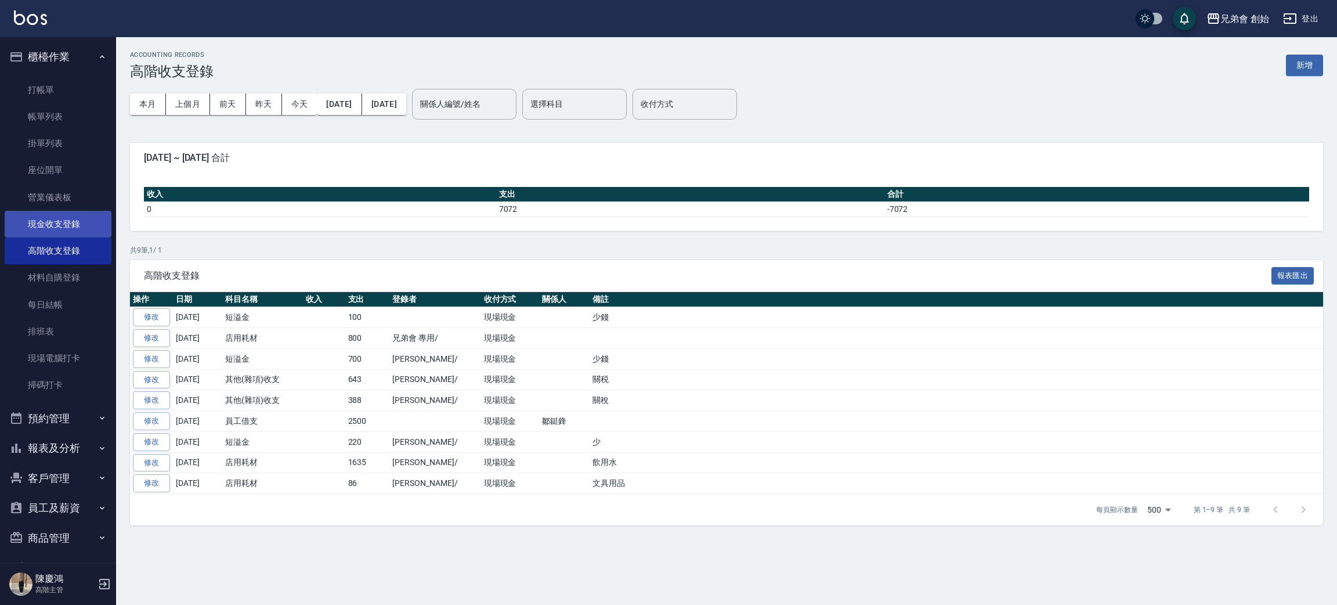
click at [59, 224] on link "現金收支登錄" at bounding box center [58, 224] width 107 height 27
click at [1300, 64] on button "新增" at bounding box center [1304, 65] width 37 height 21
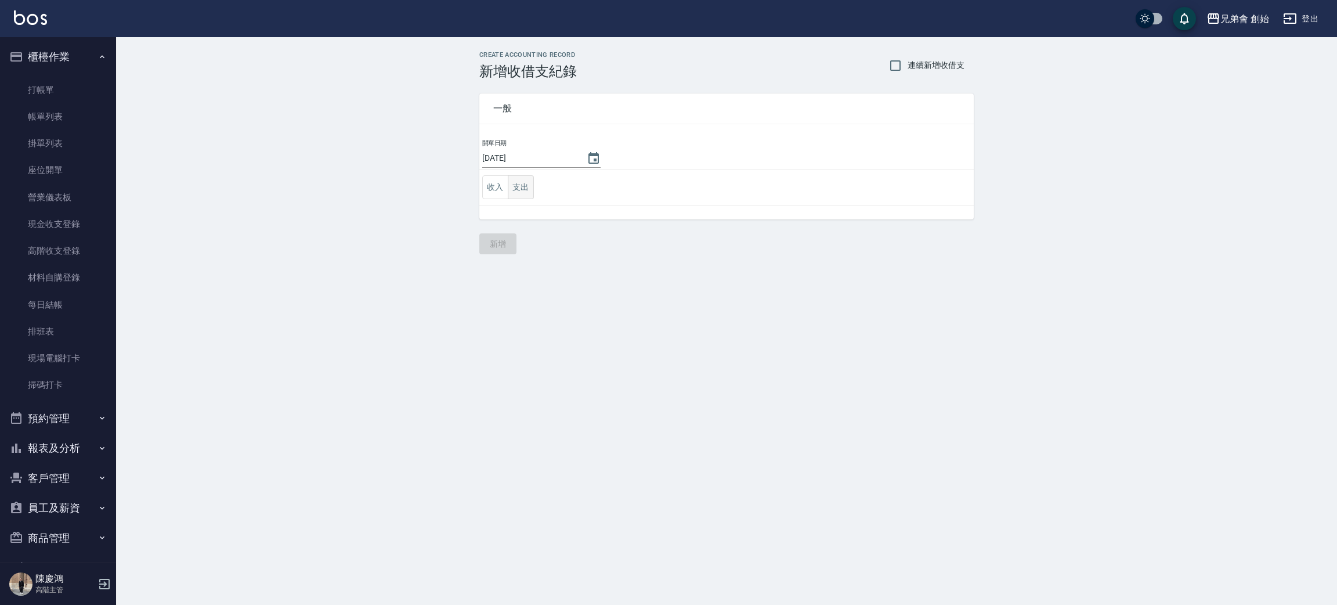
click at [524, 193] on button "支出" at bounding box center [521, 187] width 26 height 24
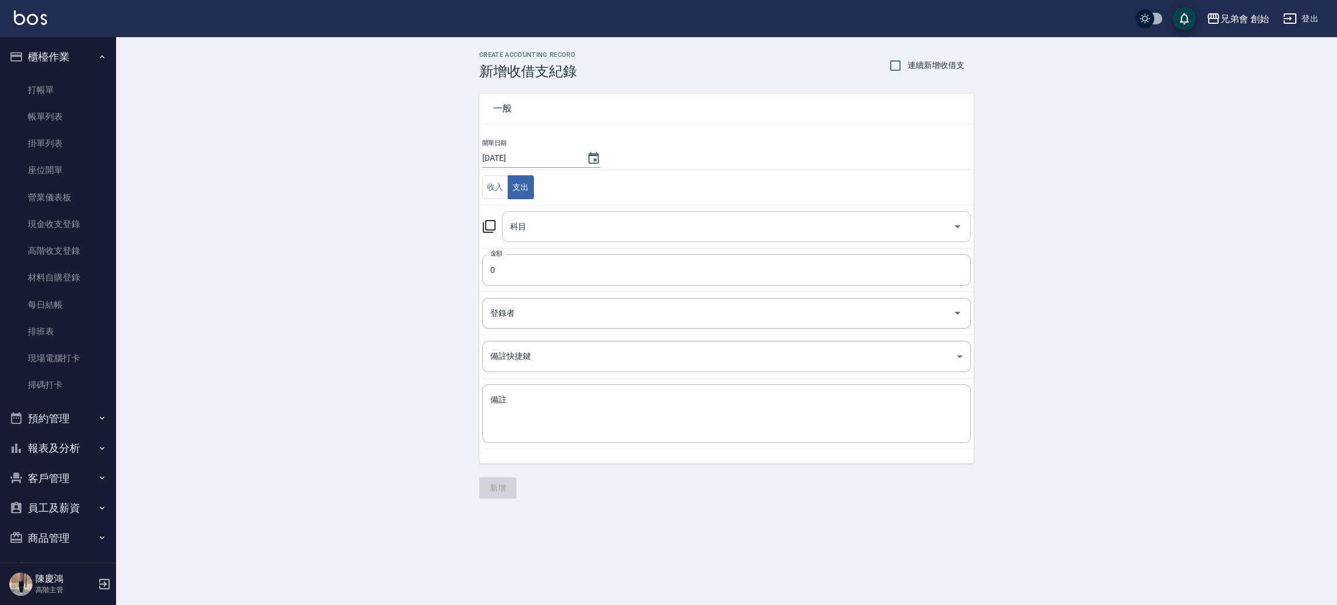
click at [534, 233] on input "科目" at bounding box center [727, 226] width 441 height 20
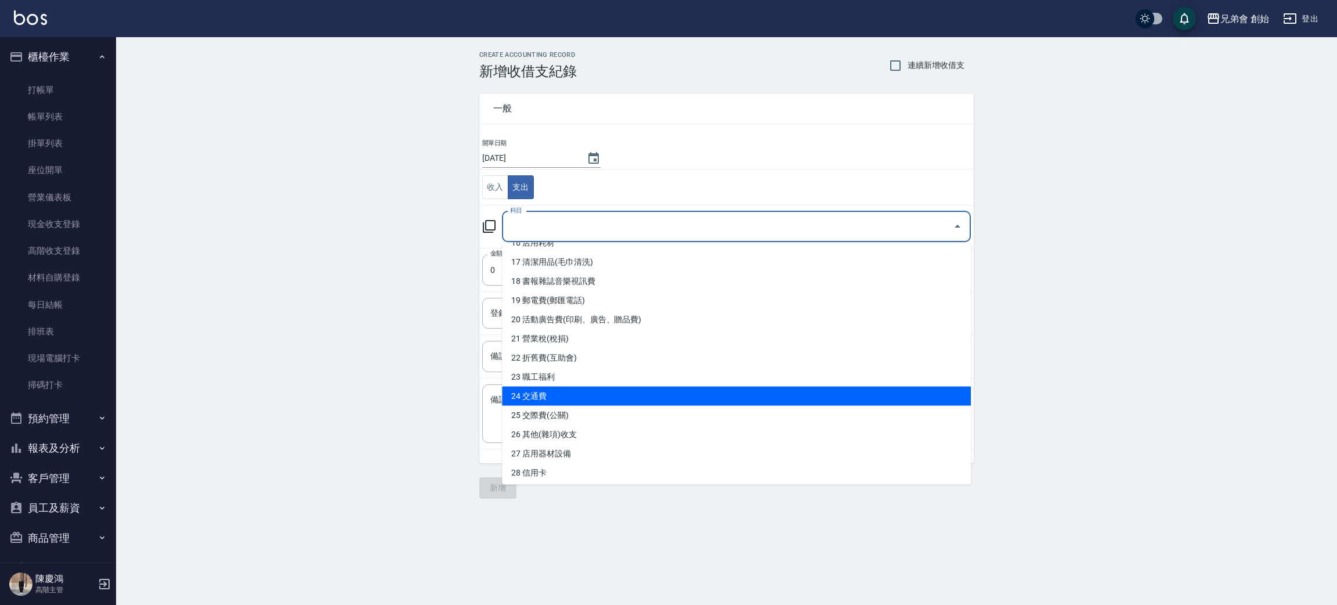
scroll to position [233, 0]
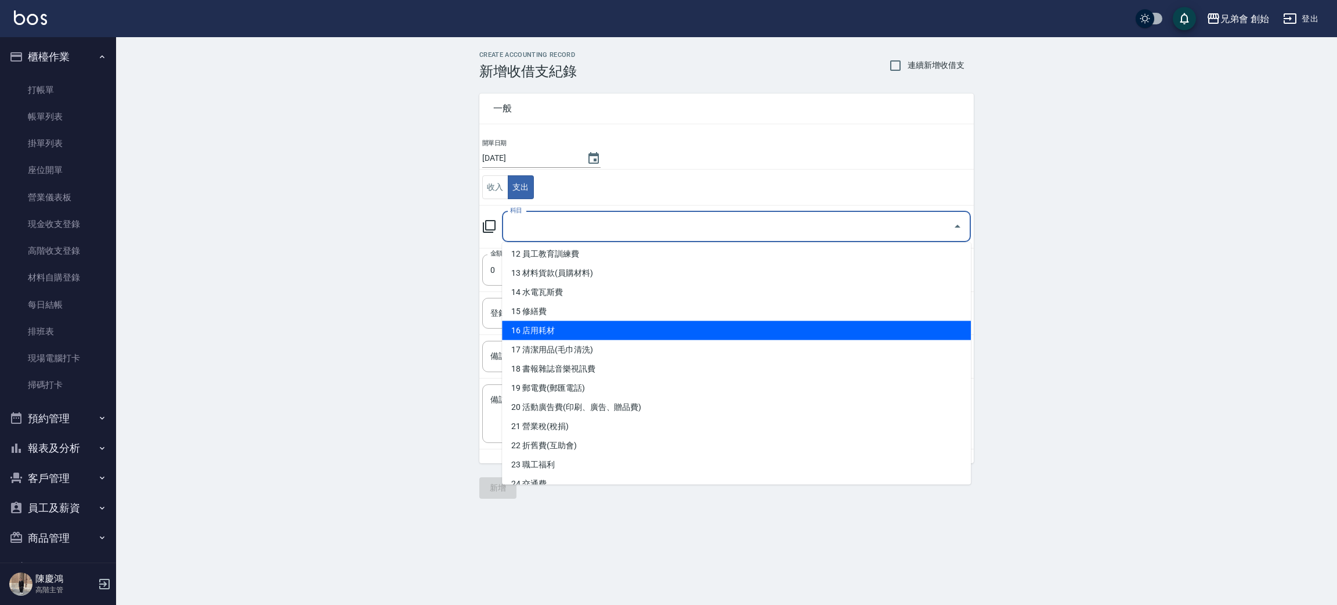
click at [567, 334] on li "16 店用耗材" at bounding box center [736, 330] width 469 height 19
type input "16 店用耗材"
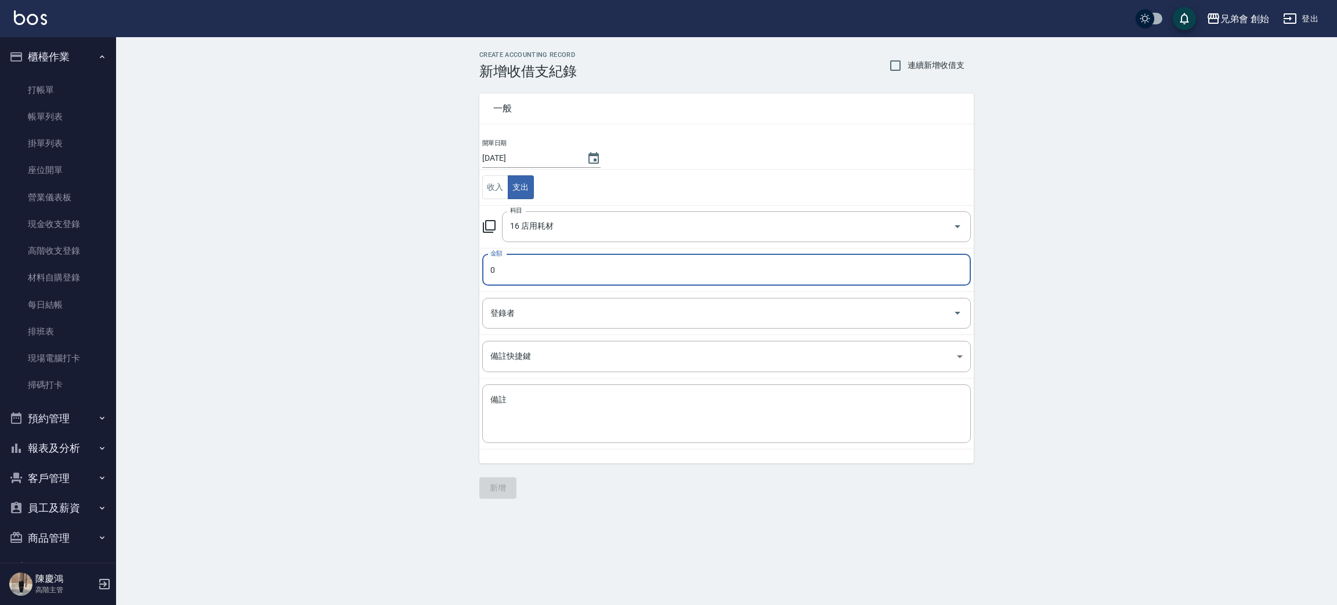
click at [567, 276] on input "0" at bounding box center [726, 269] width 489 height 31
drag, startPoint x: 531, startPoint y: 289, endPoint x: 526, endPoint y: 274, distance: 16.0
click at [531, 287] on td "金額 0 金額" at bounding box center [726, 270] width 494 height 44
drag, startPoint x: 525, startPoint y: 273, endPoint x: 451, endPoint y: 274, distance: 73.7
click at [451, 274] on div "CREATE ACCOUNTING RECORD 新增收借支紀錄 連續新增收借支 一般 開單日期 [DATE] 收入 支出 科目 16 店用耗材 科目 金額 …" at bounding box center [726, 274] width 1221 height 475
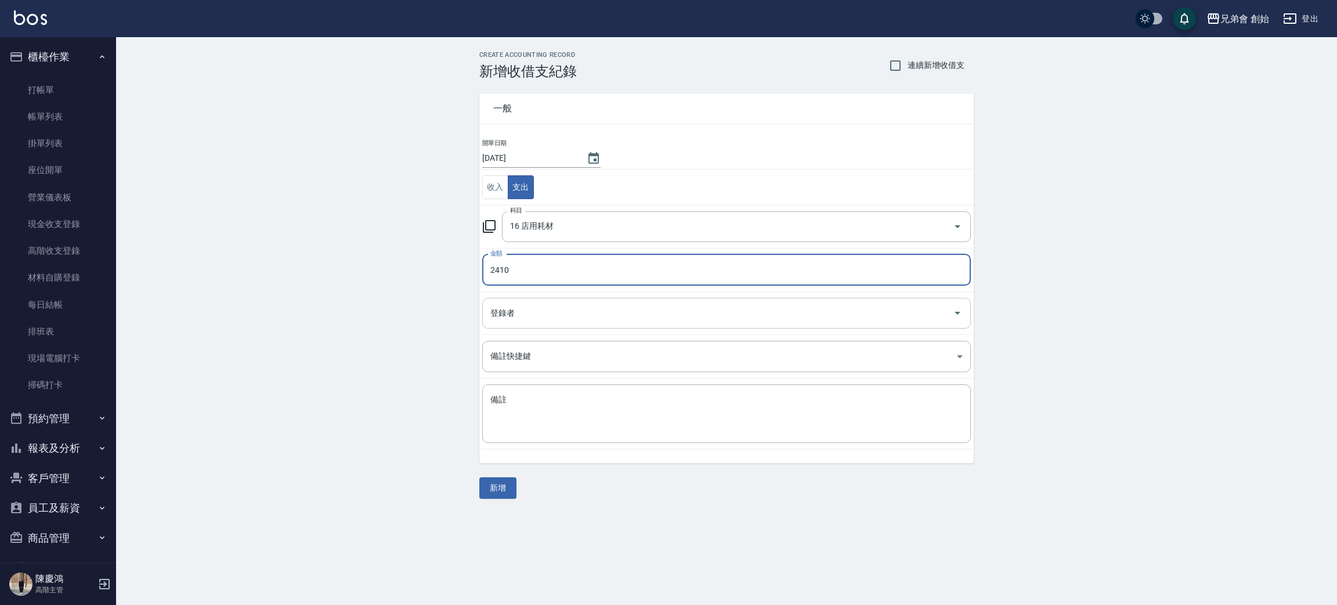
click at [521, 325] on div "登錄者" at bounding box center [726, 313] width 489 height 31
type input "2410"
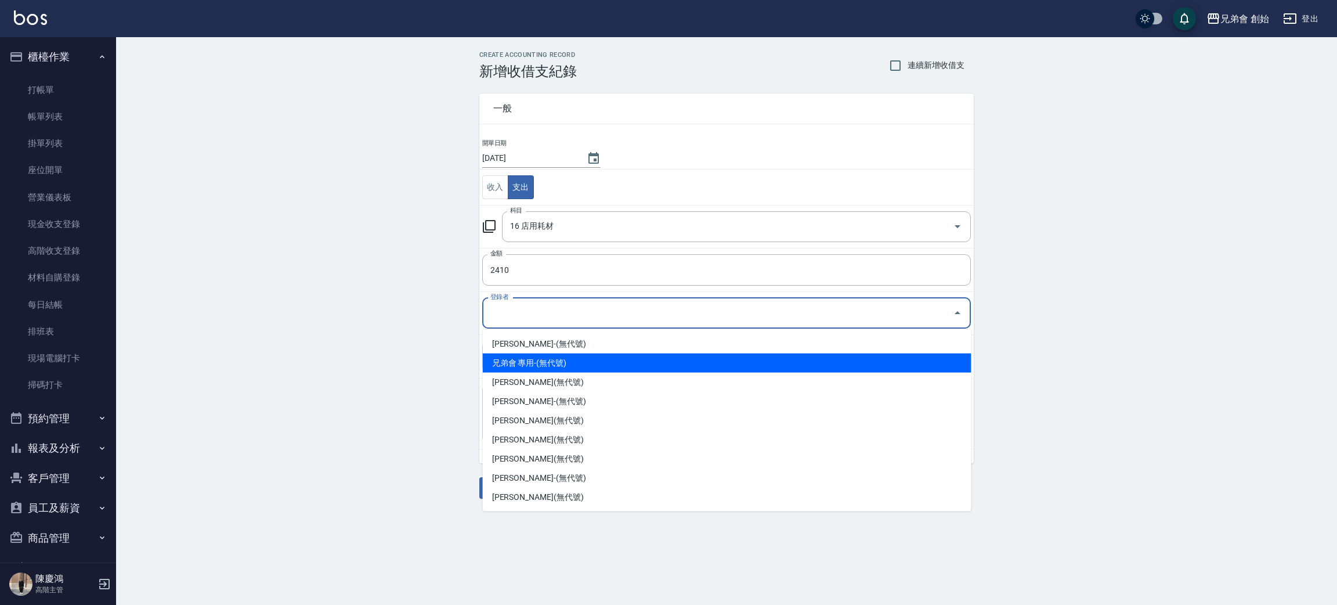
click at [548, 354] on li "兄弟會 專用-(無代號)" at bounding box center [727, 362] width 489 height 19
type input "兄弟會 專用-(無代號)"
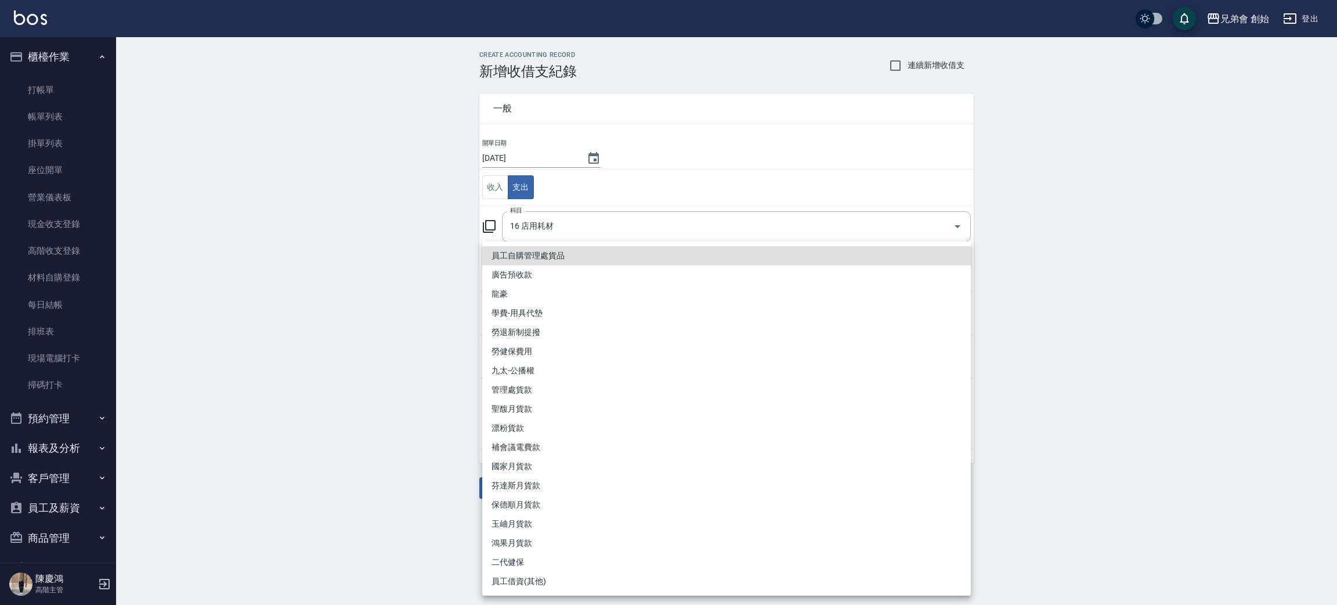
click at [548, 354] on body "兄弟會 創始 登出 櫃檯作業 打帳單 帳單列表 掛單列表 座位開單 營業儀表板 現金收支登錄 高階收支登錄 材料自購登錄 每日結帳 排班表 現場電腦打卡 掃碼…" at bounding box center [668, 302] width 1337 height 605
click at [1070, 291] on div at bounding box center [668, 302] width 1337 height 605
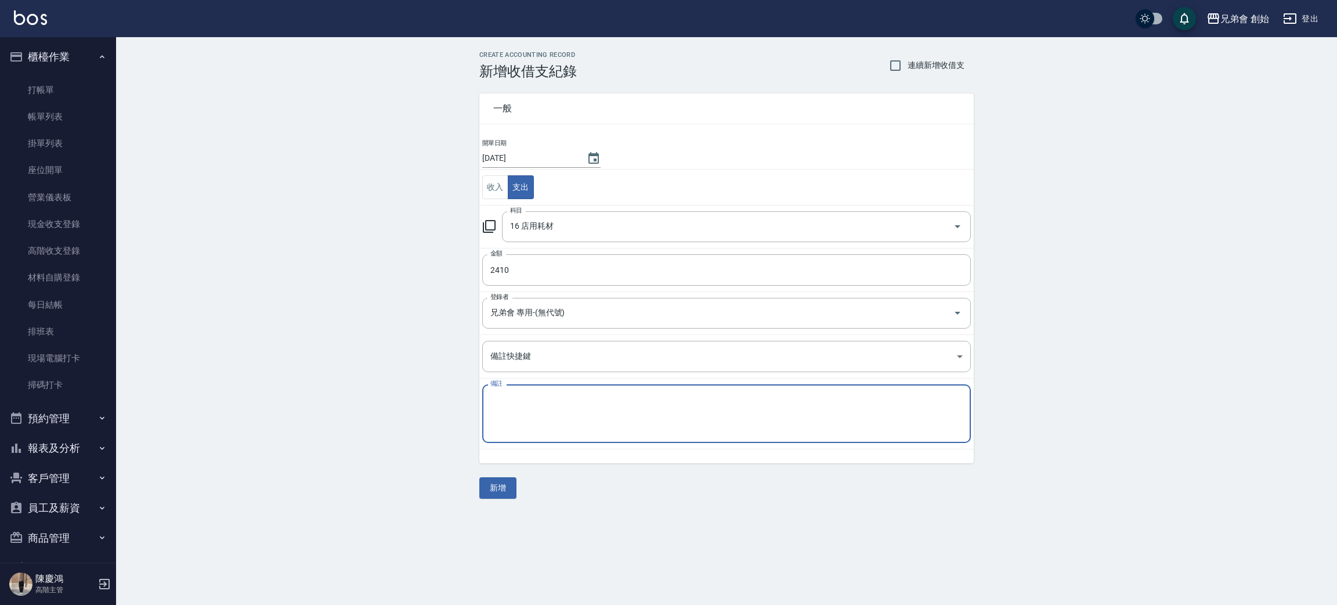
click at [515, 415] on textarea "備註" at bounding box center [726, 413] width 472 height 39
type textarea "飲料"
click at [495, 486] on button "新增" at bounding box center [497, 487] width 37 height 21
